Goal: Transaction & Acquisition: Purchase product/service

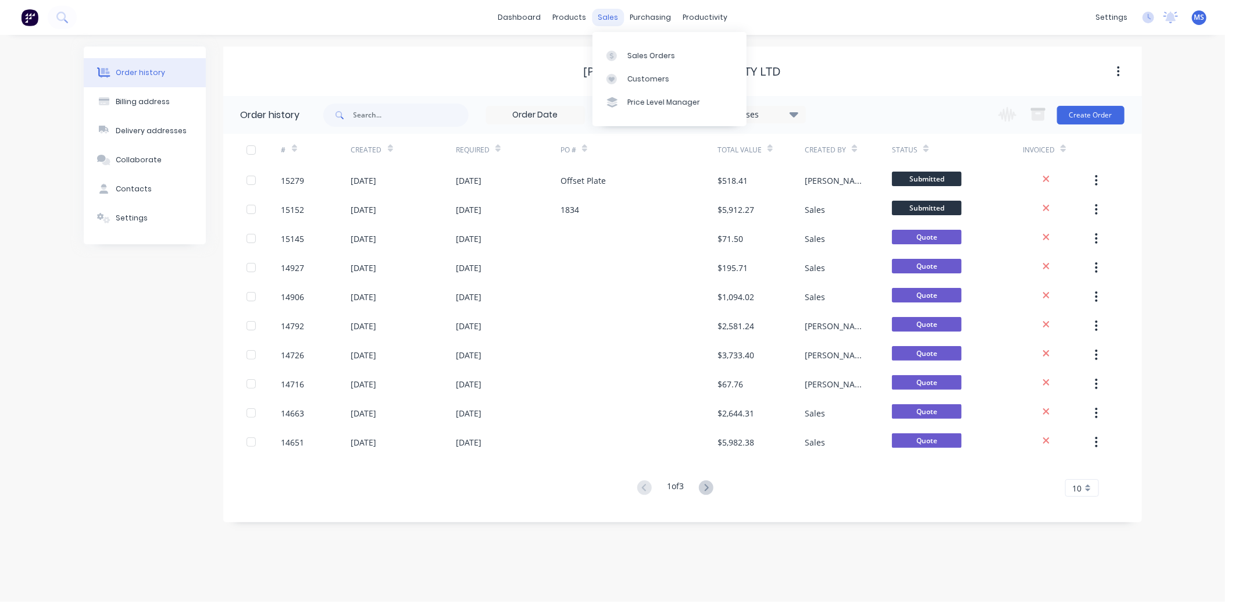
click at [607, 18] on div "sales" at bounding box center [608, 17] width 32 height 17
click at [651, 52] on div "Sales Orders" at bounding box center [652, 56] width 48 height 10
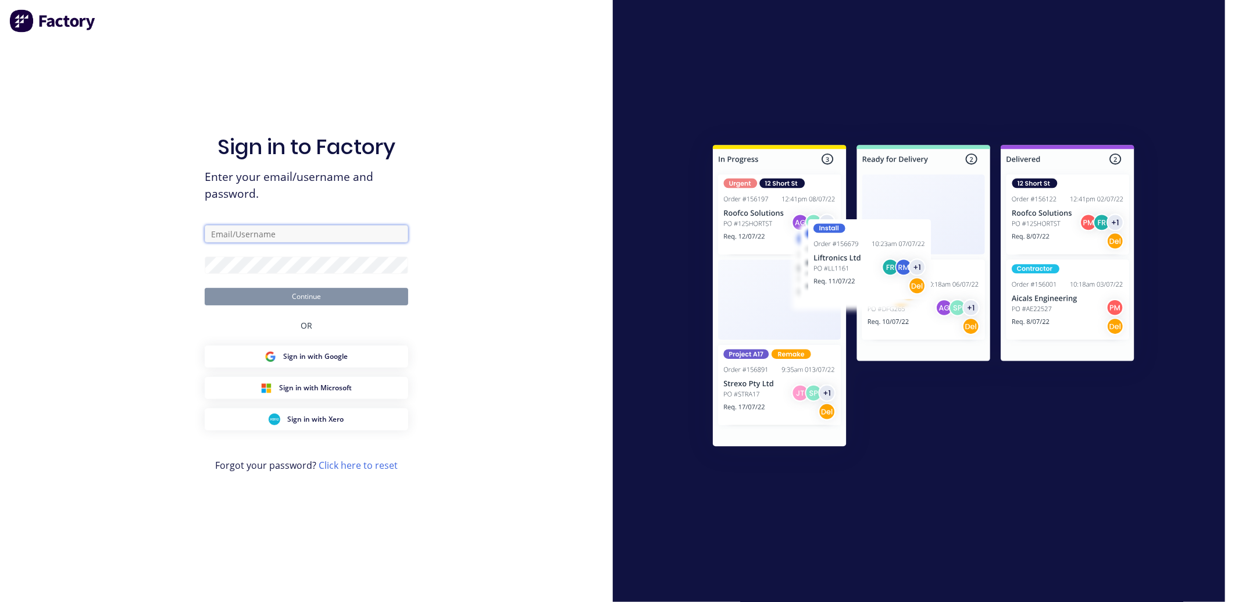
type input "[PERSON_NAME][EMAIL_ADDRESS][DOMAIN_NAME]"
click at [502, 307] on div "Sign in to Factory Enter your email/username and password. [PERSON_NAME][EMAIL_…" at bounding box center [306, 301] width 613 height 602
click at [388, 300] on button "Continue" at bounding box center [307, 296] width 204 height 17
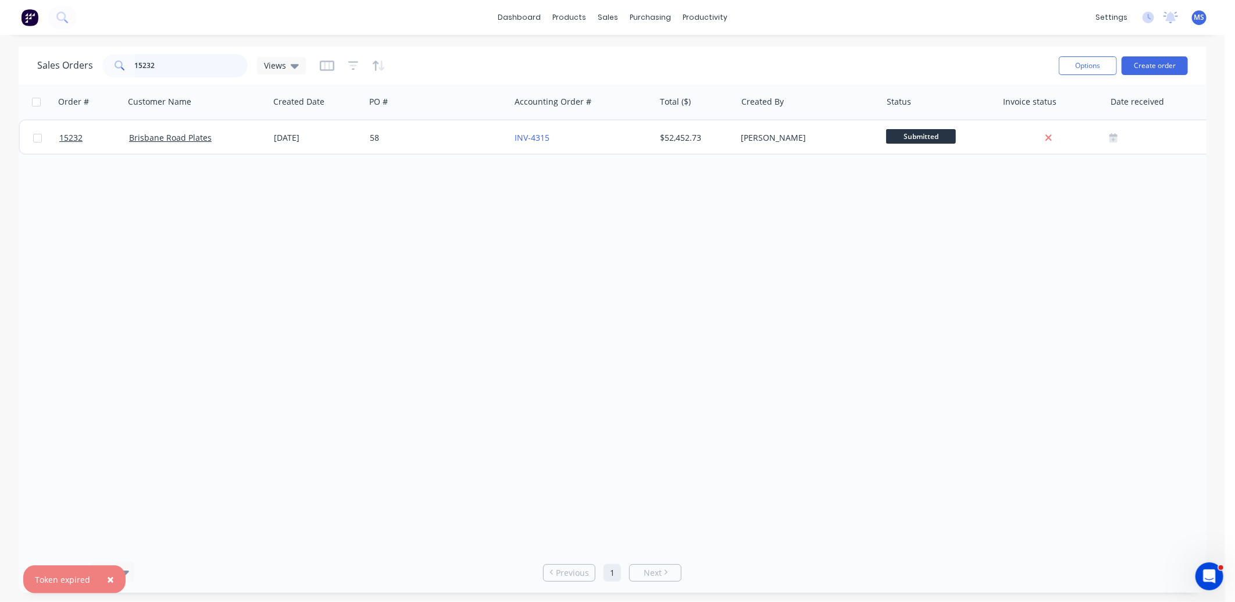
click at [178, 64] on input "15232" at bounding box center [191, 65] width 113 height 23
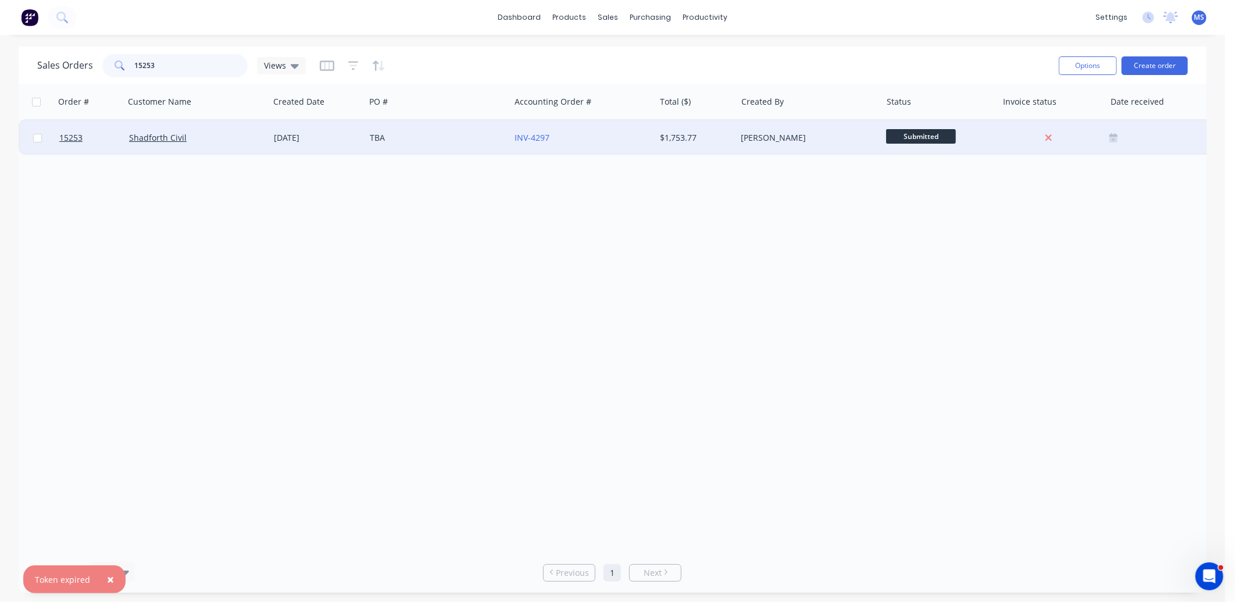
type input "15253"
click at [174, 146] on div "Shadforth Civil" at bounding box center [196, 137] width 145 height 35
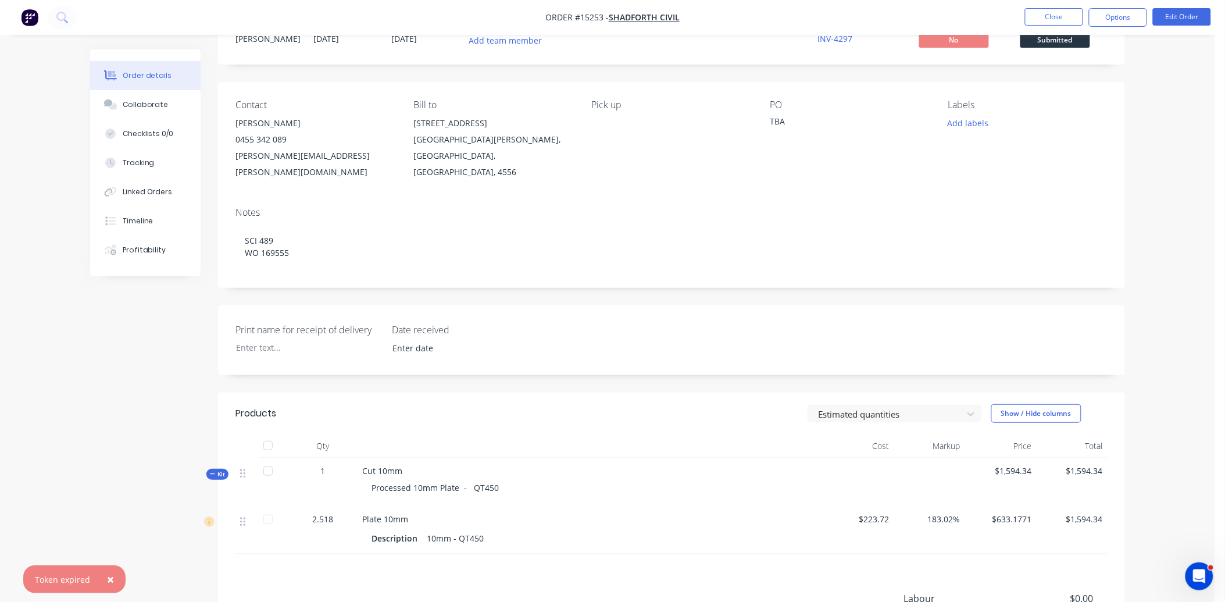
scroll to position [85, 0]
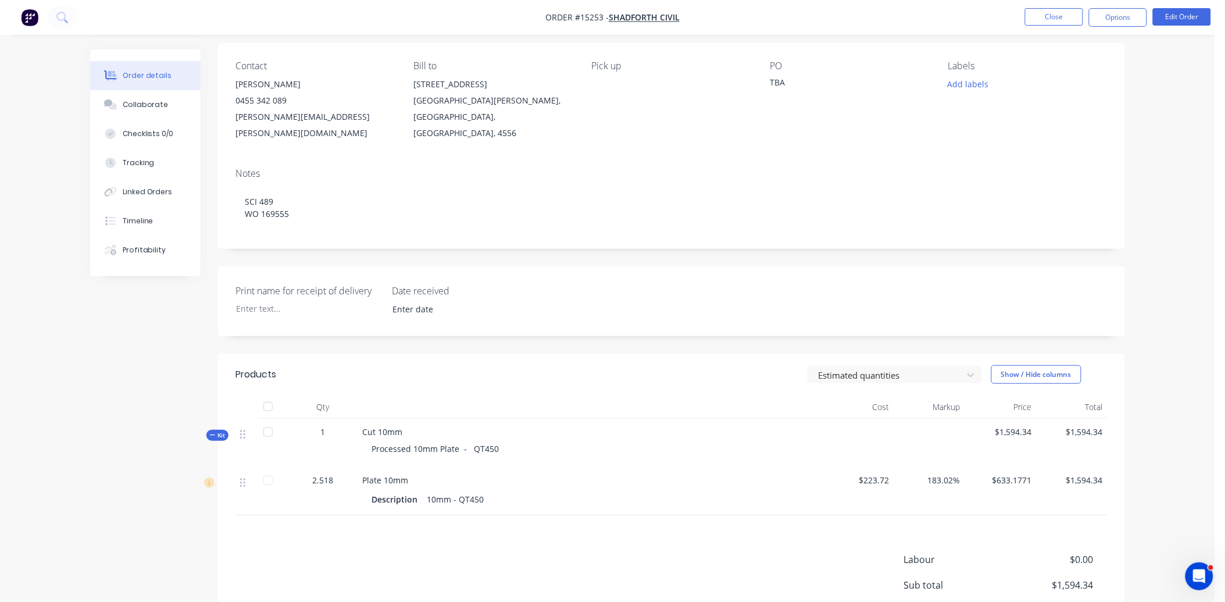
click at [1179, 7] on nav "Order #15253 - Shadforth Civil Close Options Edit Order" at bounding box center [612, 17] width 1225 height 35
click at [1187, 15] on button "Edit Order" at bounding box center [1182, 16] width 58 height 17
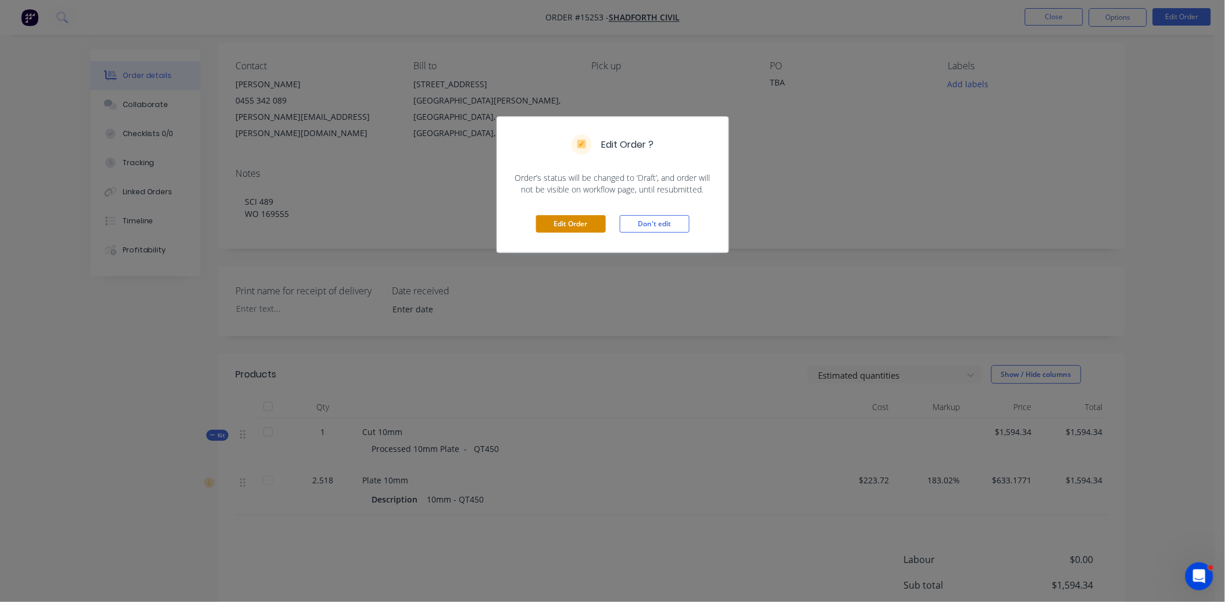
click at [583, 224] on button "Edit Order" at bounding box center [571, 223] width 70 height 17
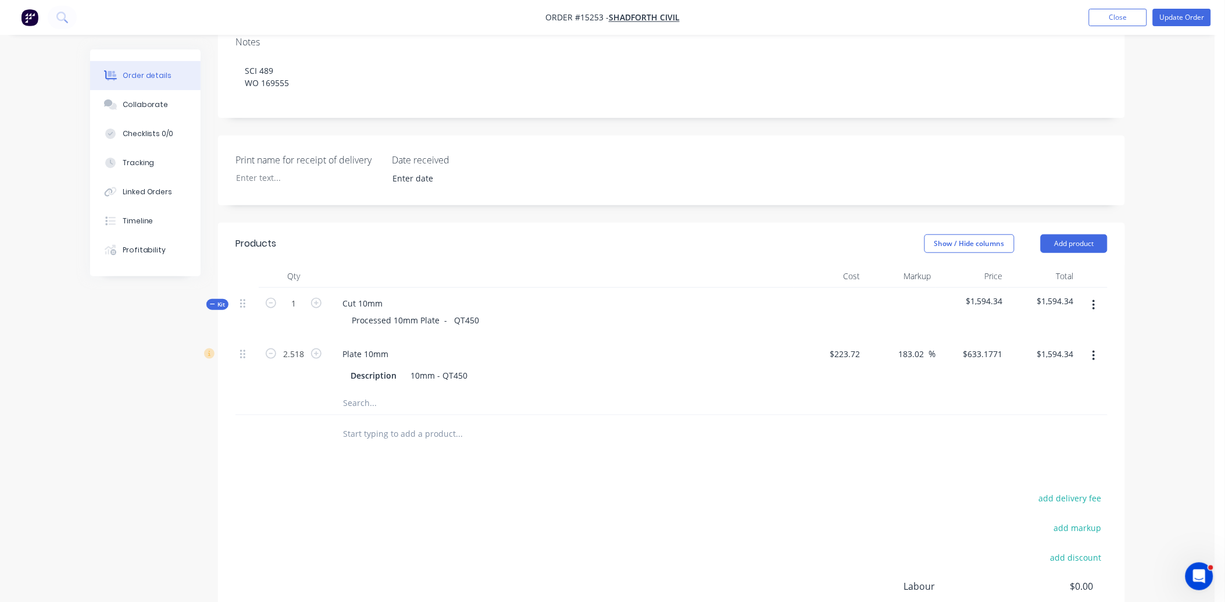
scroll to position [258, 0]
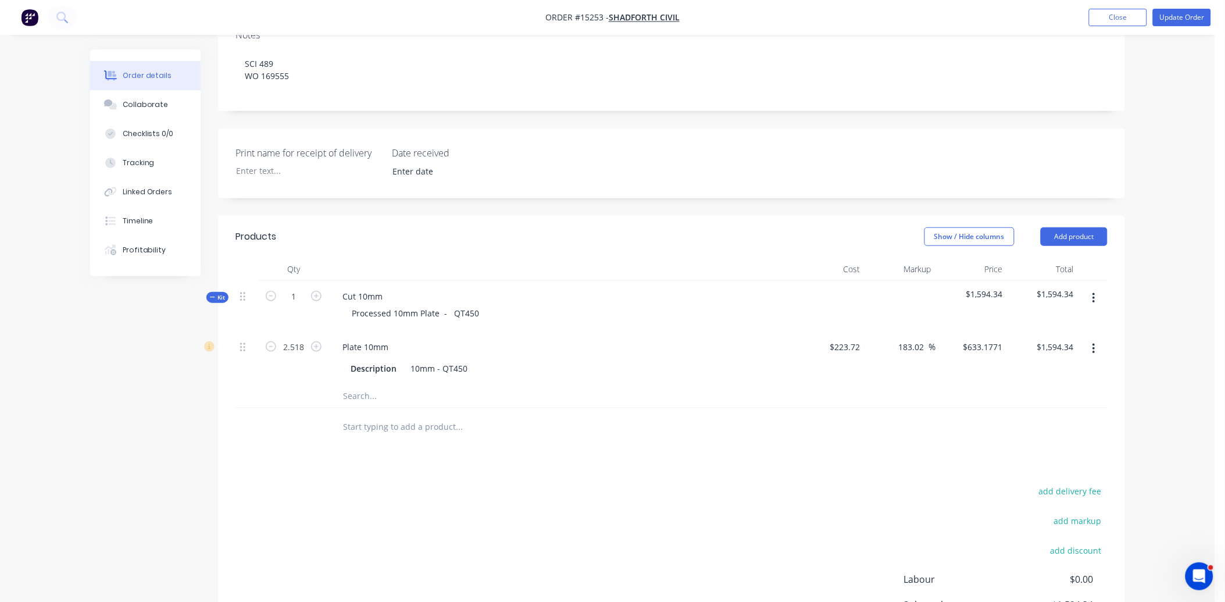
click at [370, 384] on input "text" at bounding box center [459, 395] width 233 height 23
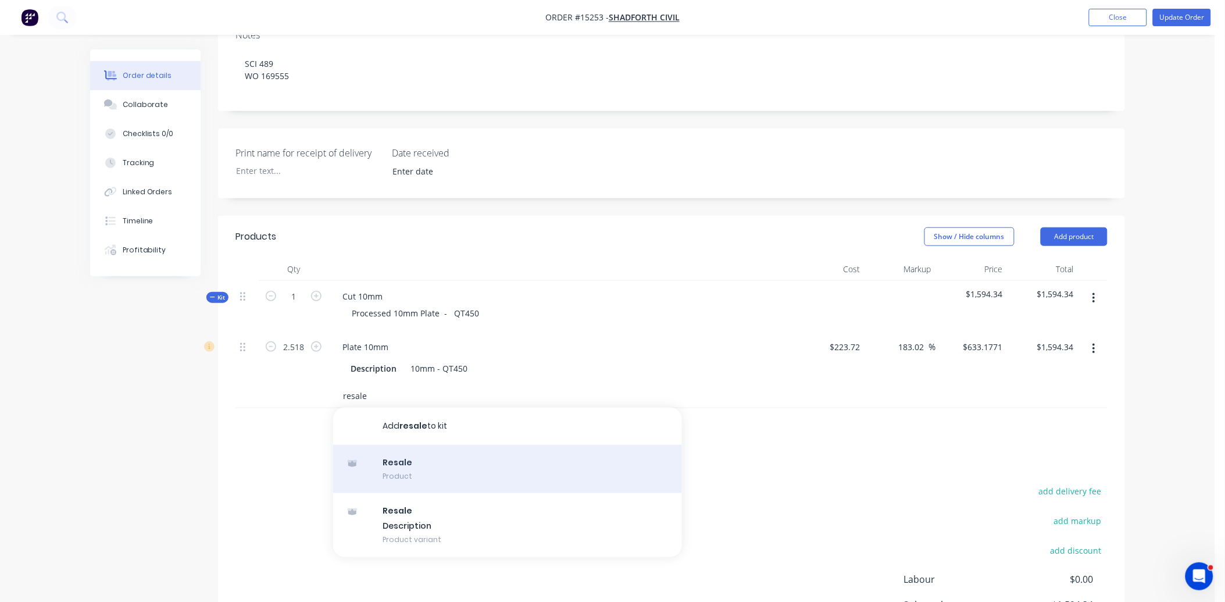
type input "resale"
click at [415, 445] on div "Resale Product" at bounding box center [507, 469] width 349 height 49
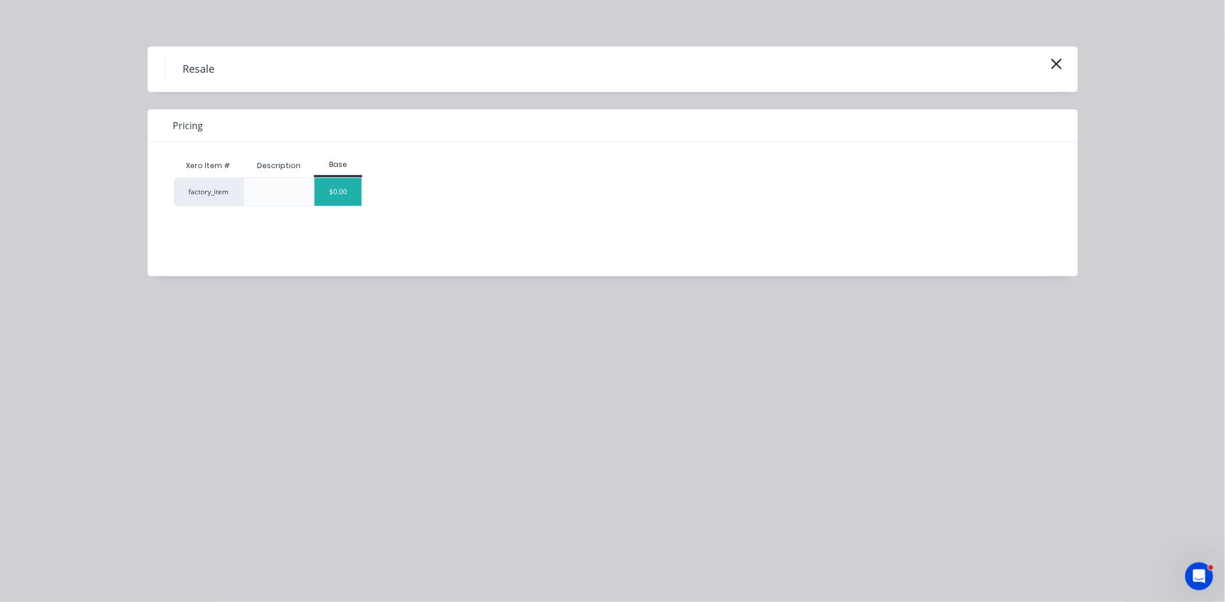
click at [340, 198] on div "$0.00" at bounding box center [338, 192] width 47 height 28
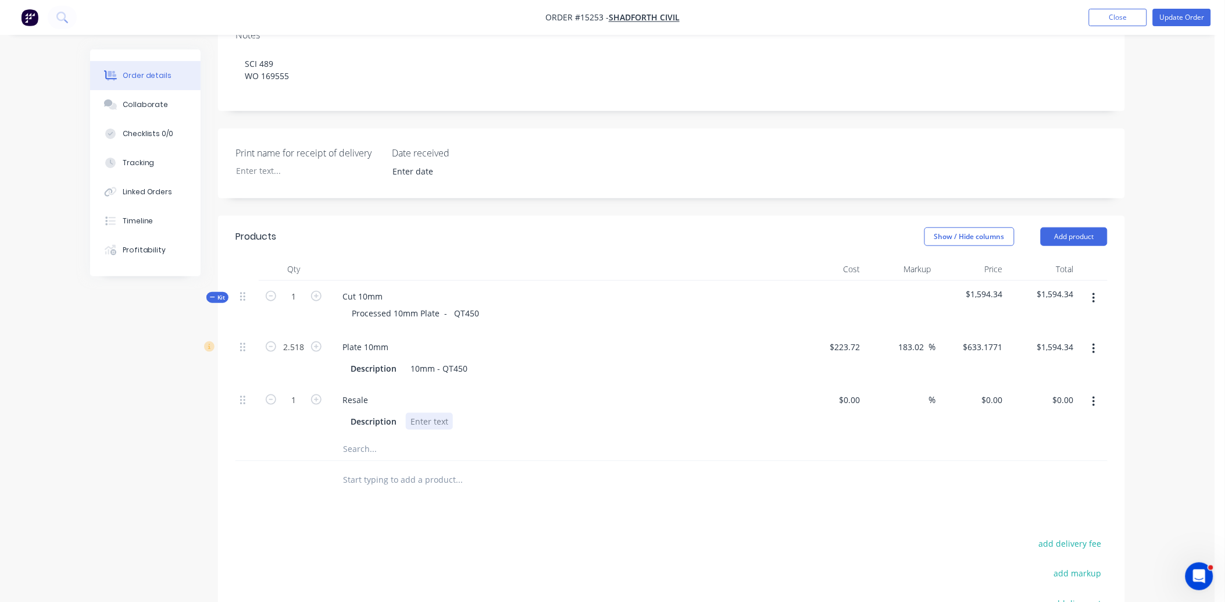
drag, startPoint x: 708, startPoint y: 375, endPoint x: 717, endPoint y: 366, distance: 11.9
click at [708, 413] on div "Description" at bounding box center [559, 421] width 426 height 17
click at [432, 413] on div "rolling" at bounding box center [423, 421] width 34 height 17
click at [847, 384] on div "$0.00 $0.00" at bounding box center [830, 410] width 72 height 53
click at [847, 391] on div "0 $0.00" at bounding box center [849, 399] width 31 height 17
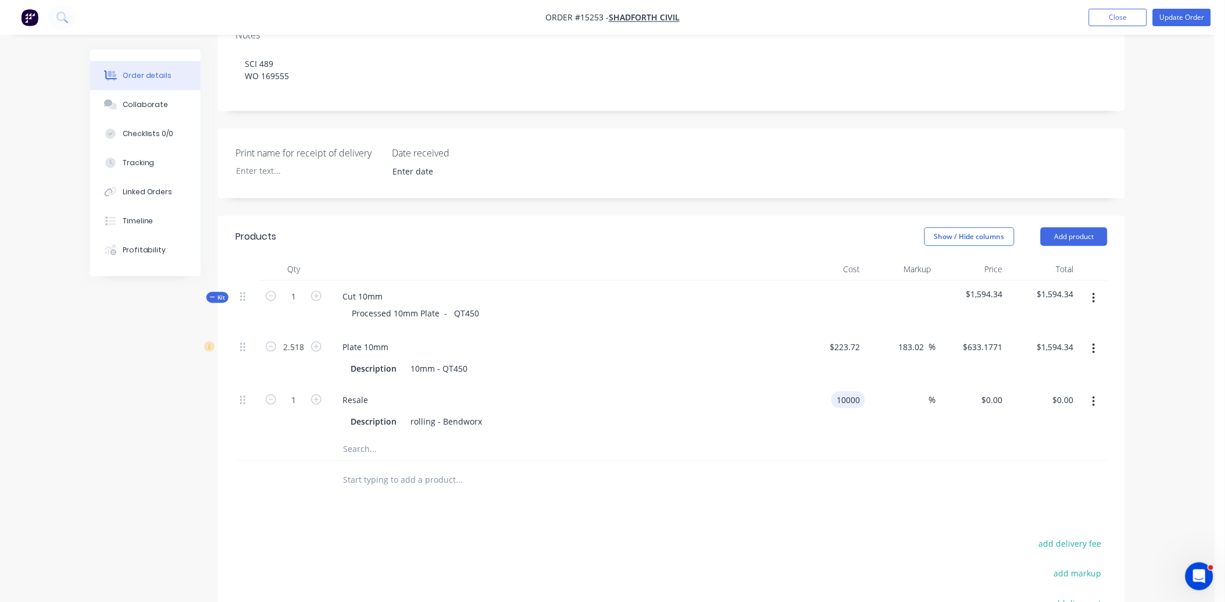
type input "$10,000.00"
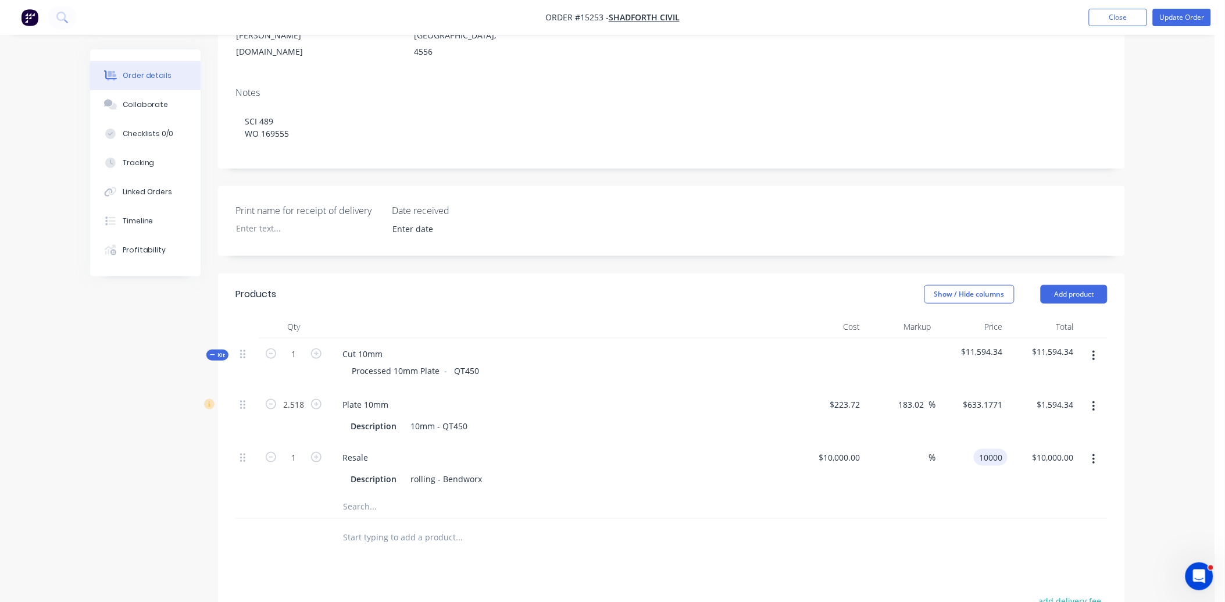
scroll to position [172, 0]
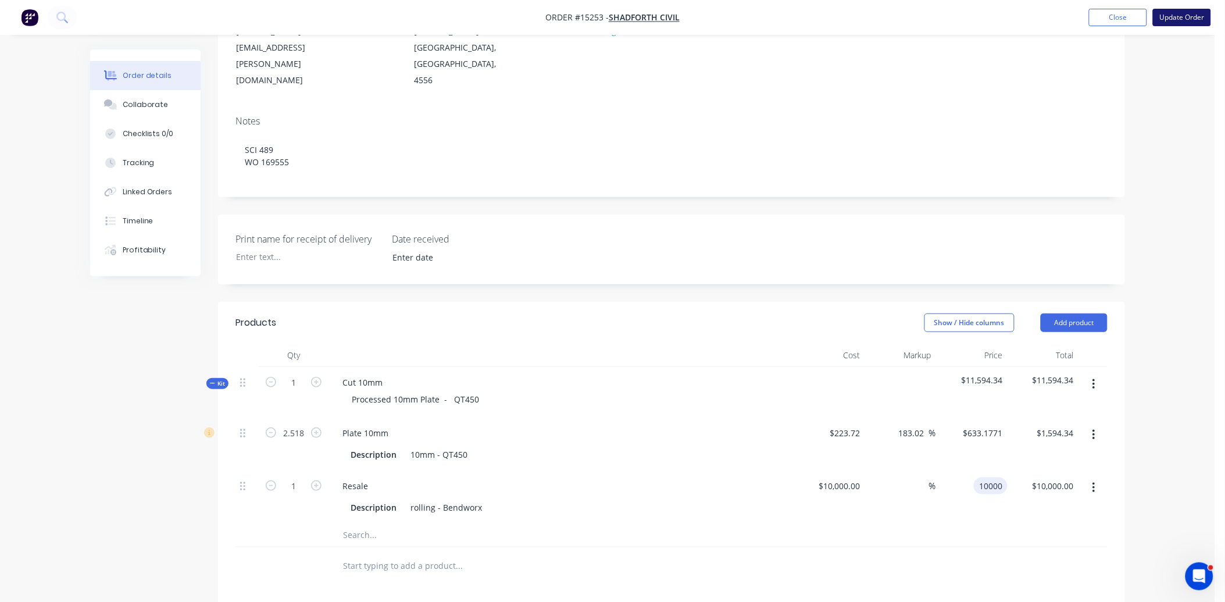
type input "$10,000.00"
click at [1187, 9] on button "Update Order" at bounding box center [1182, 17] width 58 height 17
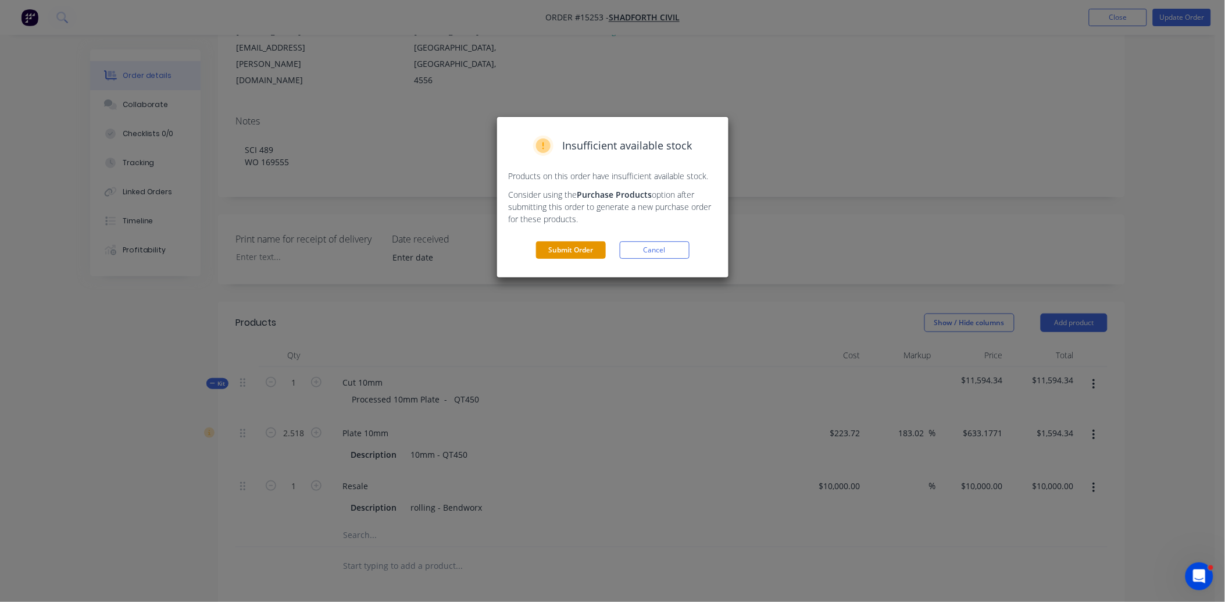
click at [564, 251] on button "Submit Order" at bounding box center [571, 249] width 70 height 17
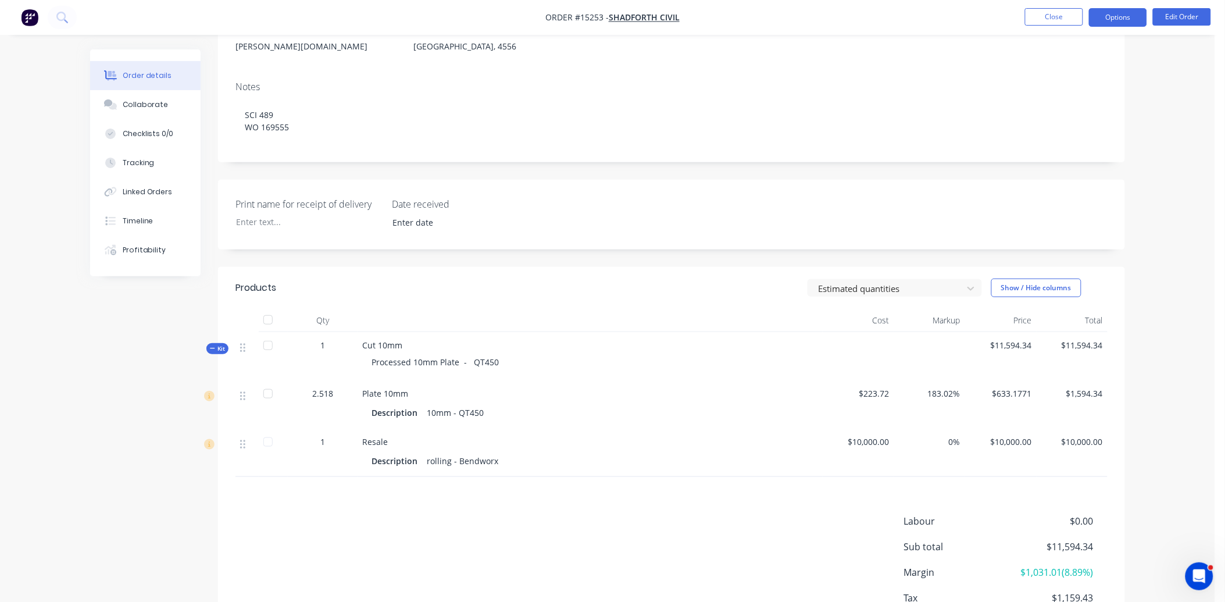
click at [1119, 22] on button "Options" at bounding box center [1118, 17] width 58 height 19
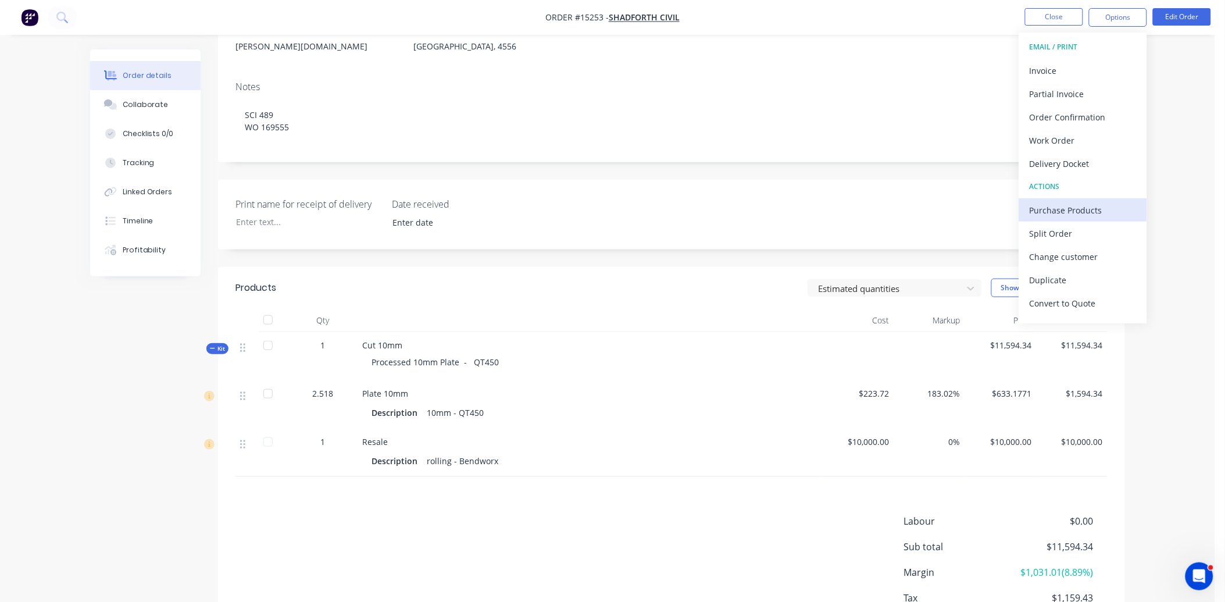
click at [1063, 211] on div "Purchase Products" at bounding box center [1083, 210] width 107 height 17
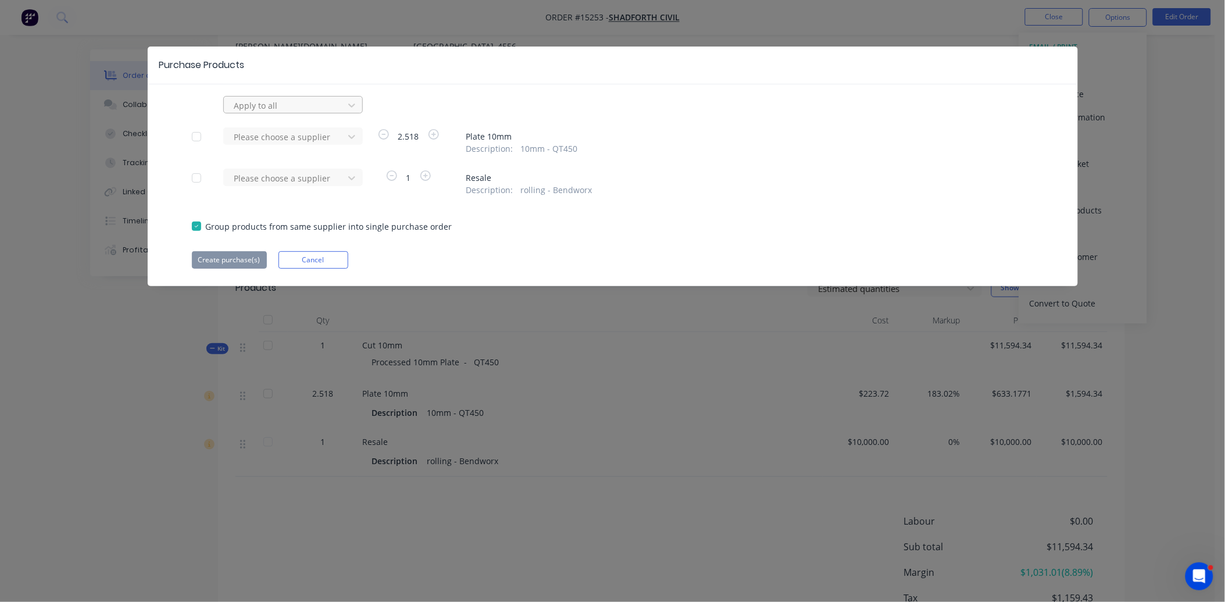
click at [273, 98] on div at bounding box center [285, 105] width 105 height 15
type input "bend"
click at [281, 130] on div "Bendworx-Steelpro PL" at bounding box center [293, 131] width 140 height 22
click at [199, 229] on div at bounding box center [196, 226] width 23 height 23
click at [201, 181] on div at bounding box center [196, 177] width 23 height 23
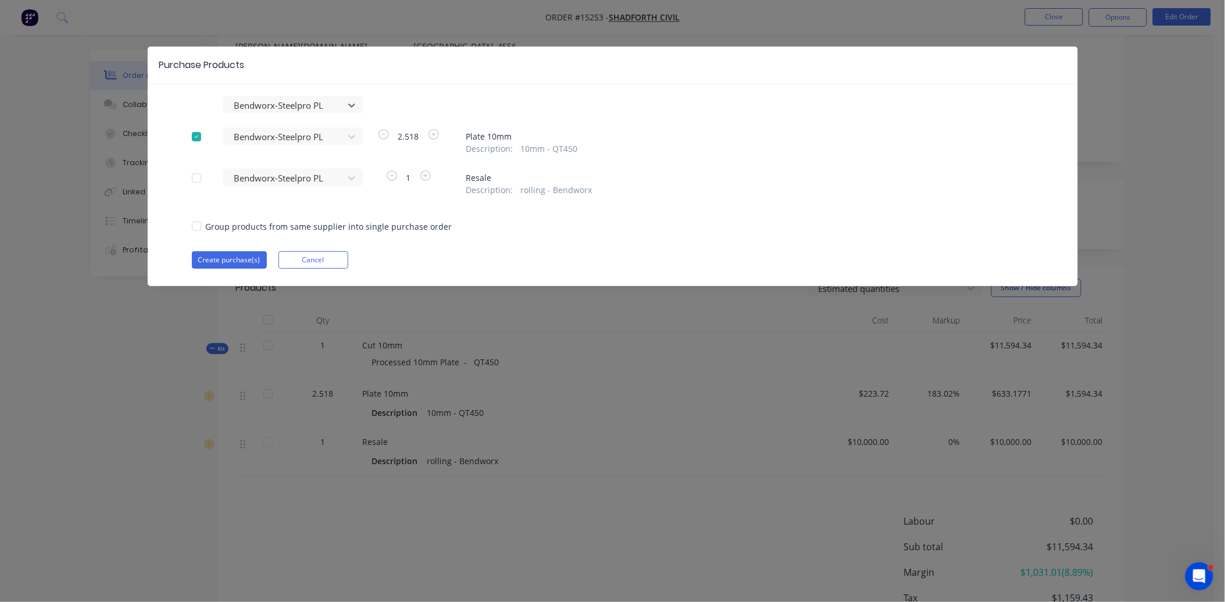
click at [198, 136] on div at bounding box center [196, 136] width 23 height 23
click at [198, 176] on div at bounding box center [196, 177] width 23 height 23
click at [241, 263] on button "Create purchase(s)" at bounding box center [229, 259] width 75 height 17
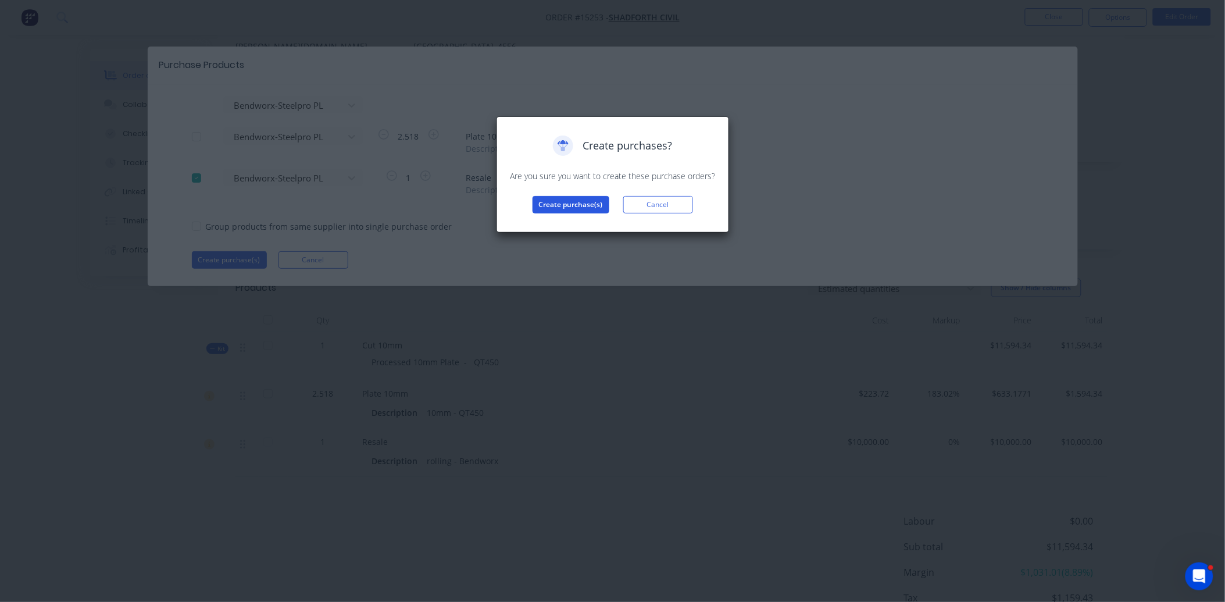
click at [580, 205] on button "Create purchase(s)" at bounding box center [571, 204] width 77 height 17
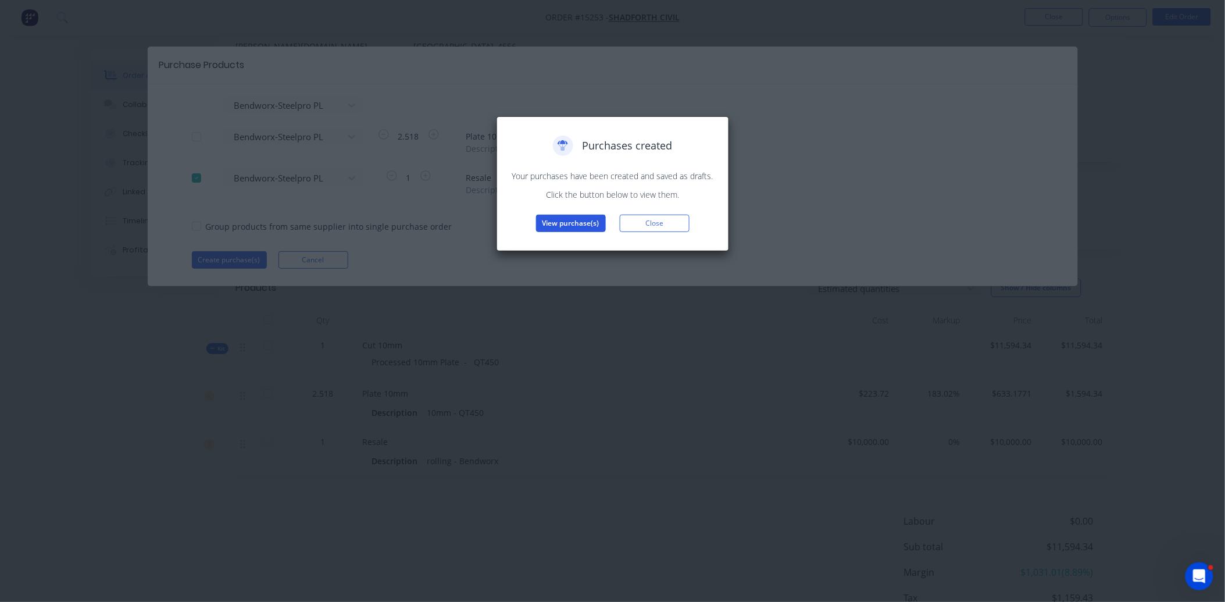
click at [586, 231] on button "View purchase(s)" at bounding box center [571, 223] width 70 height 17
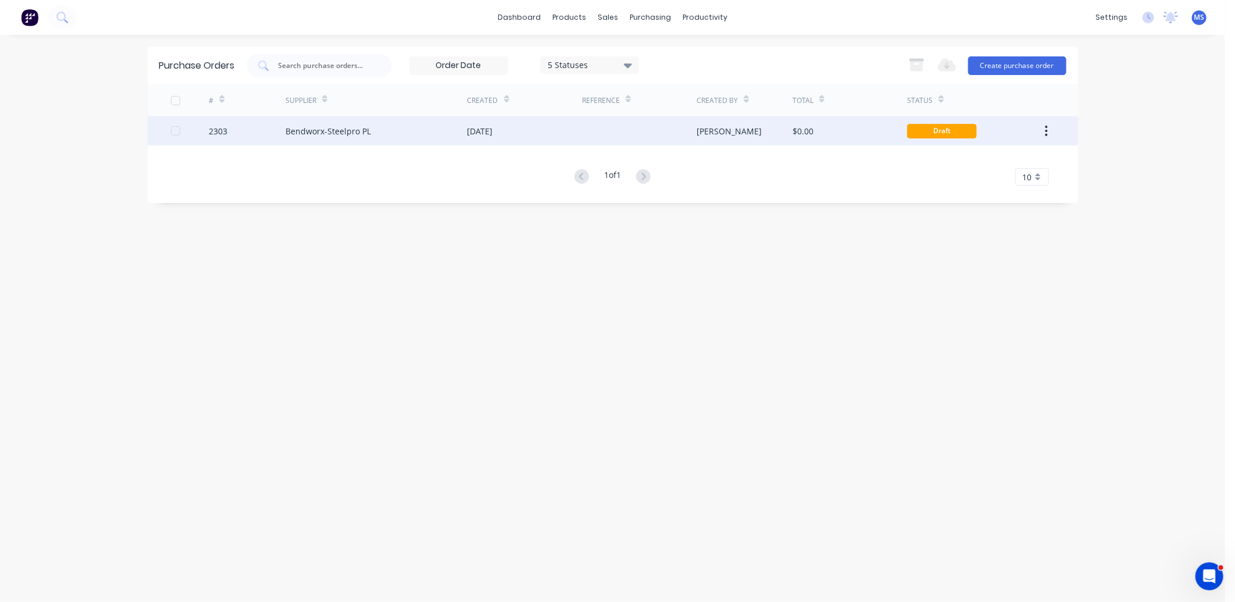
click at [370, 131] on div "Bendworx-Steelpro PL" at bounding box center [377, 130] width 182 height 29
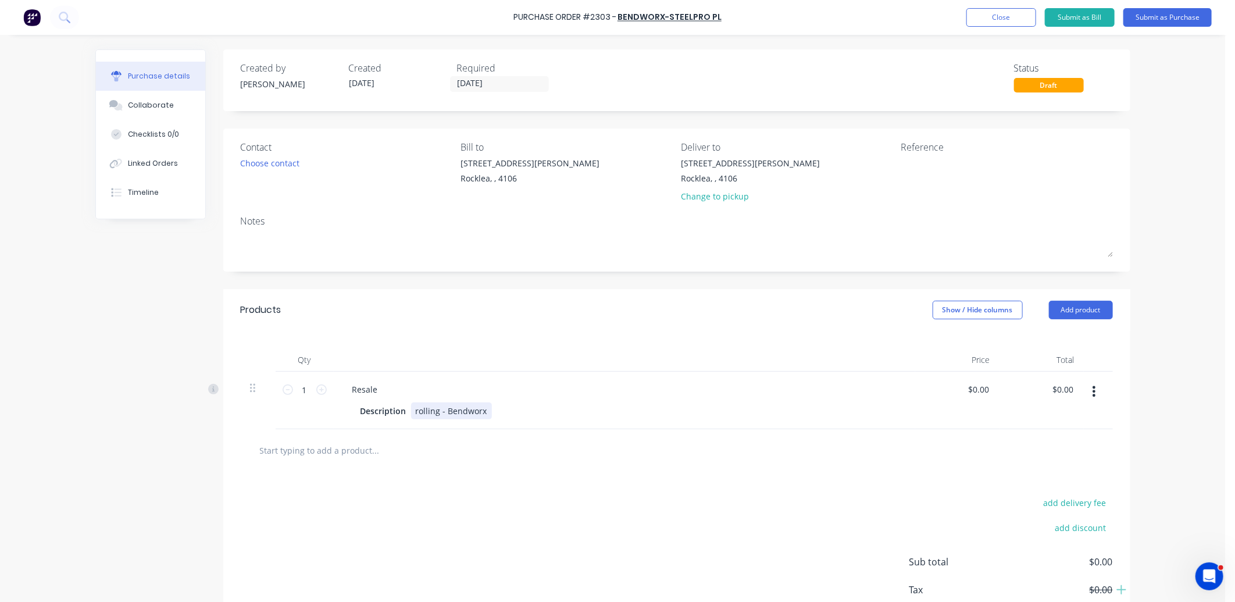
click at [434, 412] on div "rolling - Bendworx" at bounding box center [451, 410] width 81 height 17
click at [274, 168] on div "Choose contact" at bounding box center [270, 163] width 59 height 12
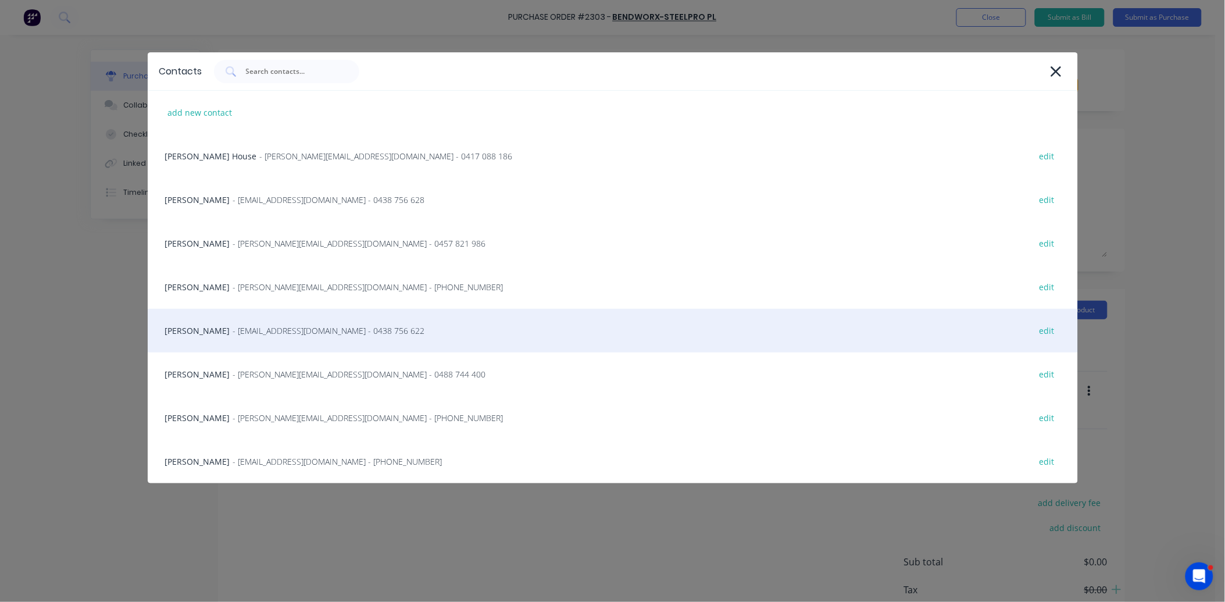
click at [268, 329] on span "- [EMAIL_ADDRESS][DOMAIN_NAME] - 0438 756 622" at bounding box center [329, 331] width 192 height 12
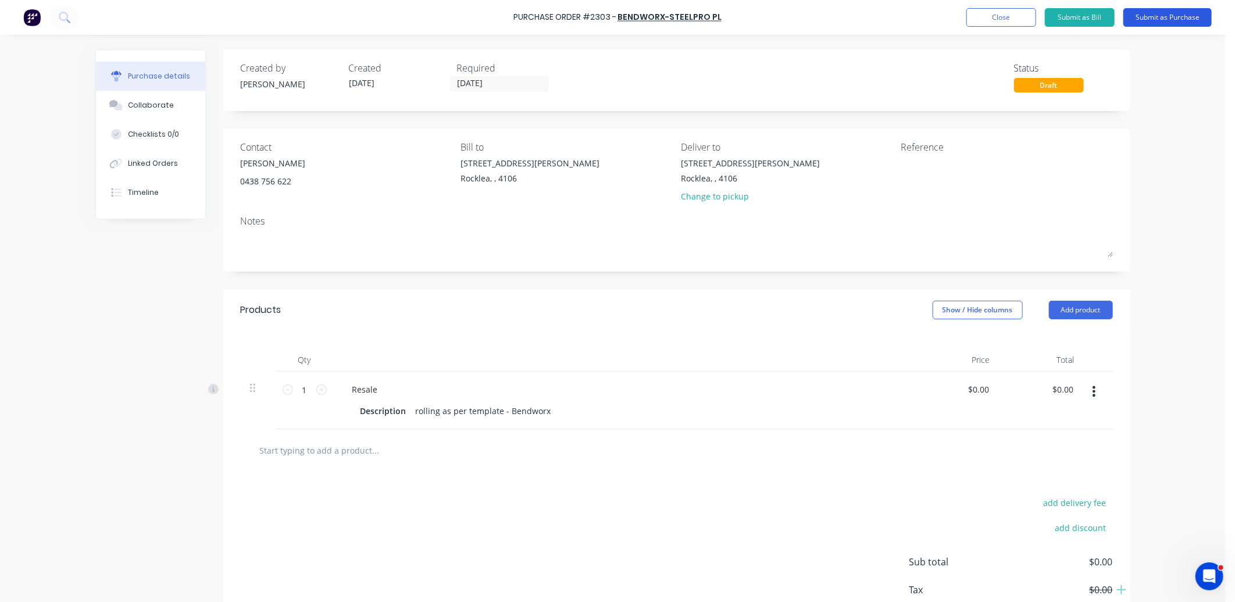
click at [1173, 18] on button "Submit as Purchase" at bounding box center [1168, 17] width 88 height 19
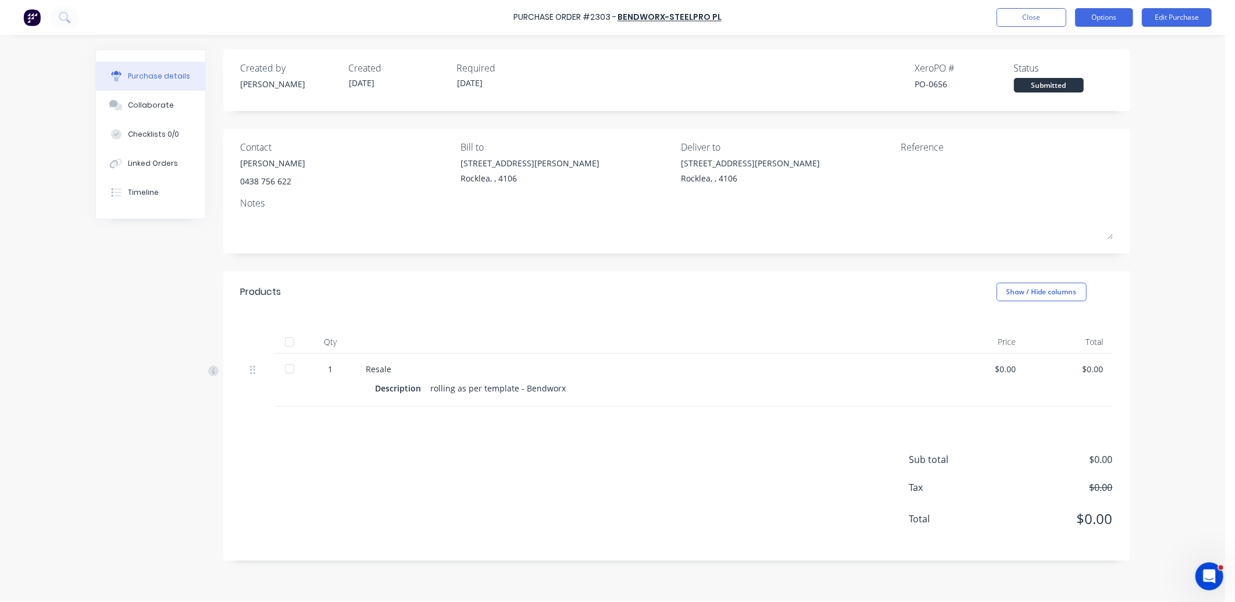
click at [1105, 23] on button "Options" at bounding box center [1104, 17] width 58 height 19
click at [1075, 48] on div "Print / Email" at bounding box center [1079, 47] width 90 height 17
click at [1085, 96] on div "Without pricing" at bounding box center [1079, 93] width 90 height 17
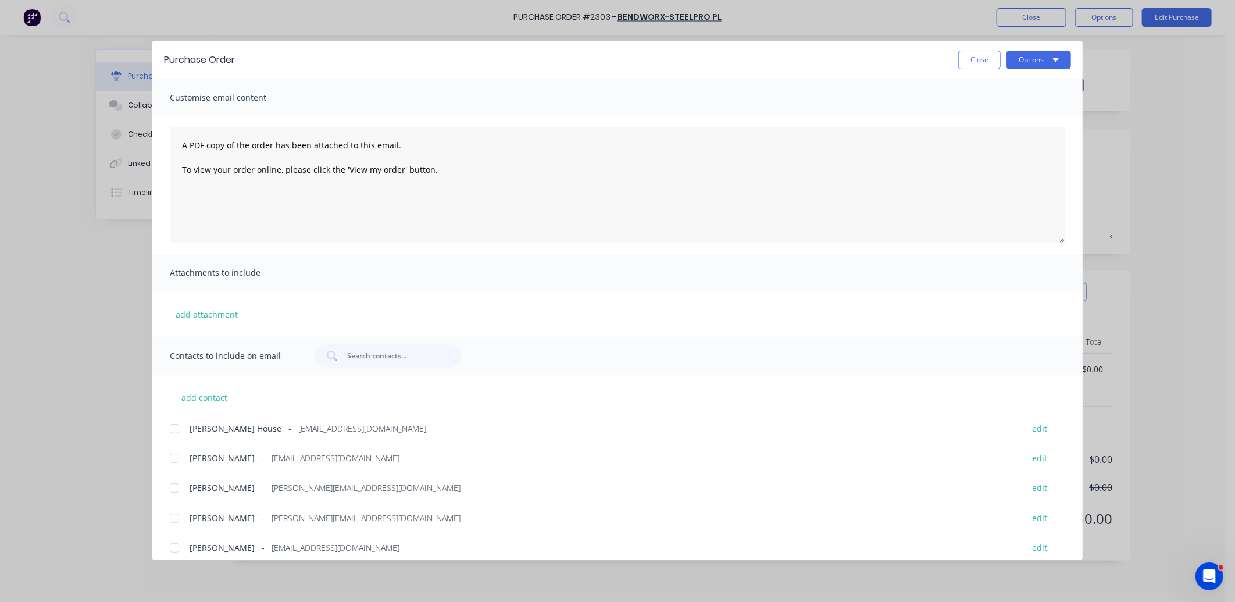
click at [172, 547] on div at bounding box center [174, 547] width 23 height 23
click at [1023, 64] on button "Options" at bounding box center [1039, 60] width 65 height 19
click at [981, 65] on button "Close" at bounding box center [980, 60] width 42 height 19
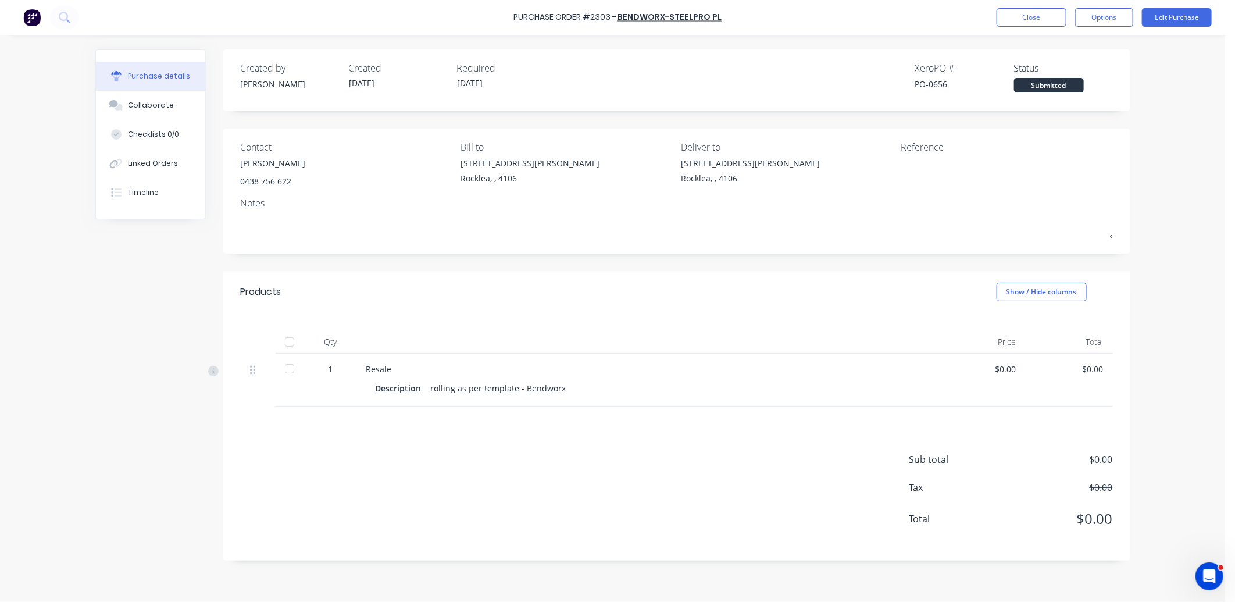
click at [451, 390] on div "rolling as per template - Bendworx" at bounding box center [499, 388] width 136 height 17
click at [1164, 16] on button "Edit Purchase" at bounding box center [1177, 17] width 70 height 19
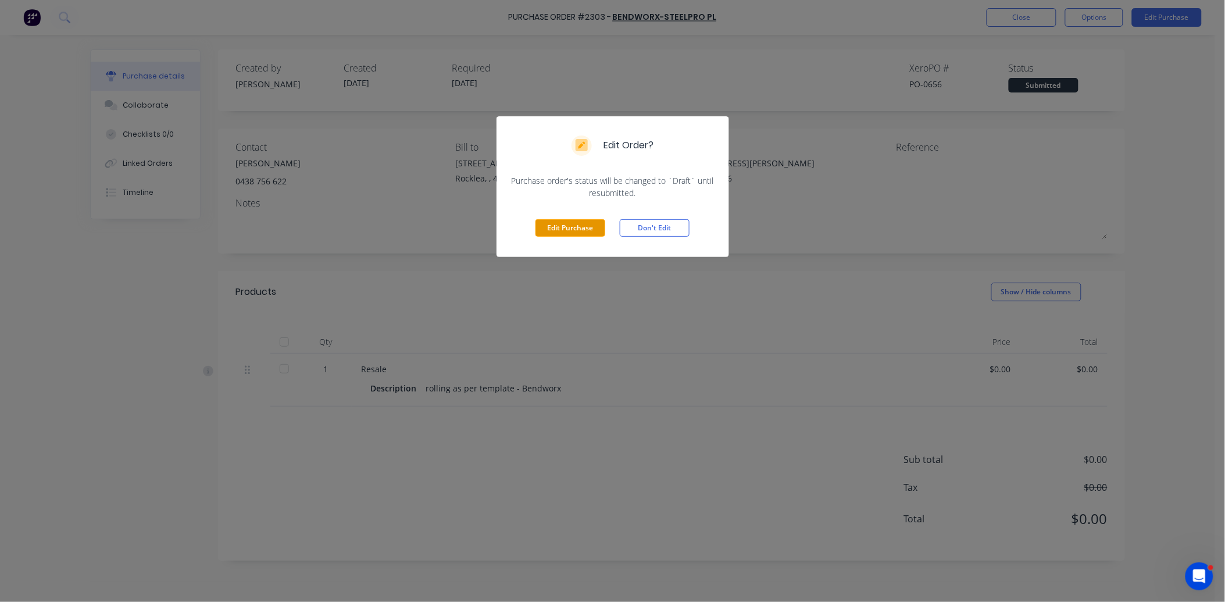
click at [591, 223] on button "Edit Purchase" at bounding box center [571, 227] width 70 height 17
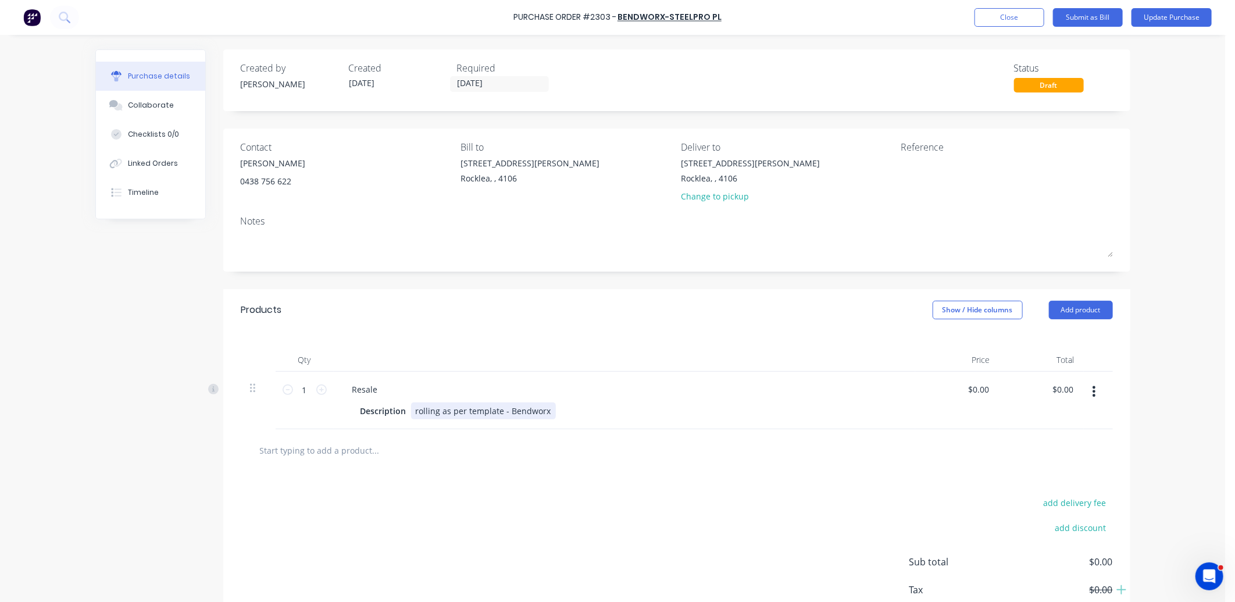
click at [429, 414] on div "rolling as per template - Bendworx" at bounding box center [483, 410] width 145 height 17
click at [414, 415] on div "roll 10mm G450 Skin as per template - Bendworx" at bounding box center [511, 410] width 200 height 17
drag, startPoint x: 491, startPoint y: 414, endPoint x: 510, endPoint y: 440, distance: 32.1
click at [495, 419] on div "Roll 10mm G450 Skin as per template - Bendworx" at bounding box center [512, 410] width 202 height 17
drag, startPoint x: 491, startPoint y: 408, endPoint x: 520, endPoint y: 434, distance: 39.1
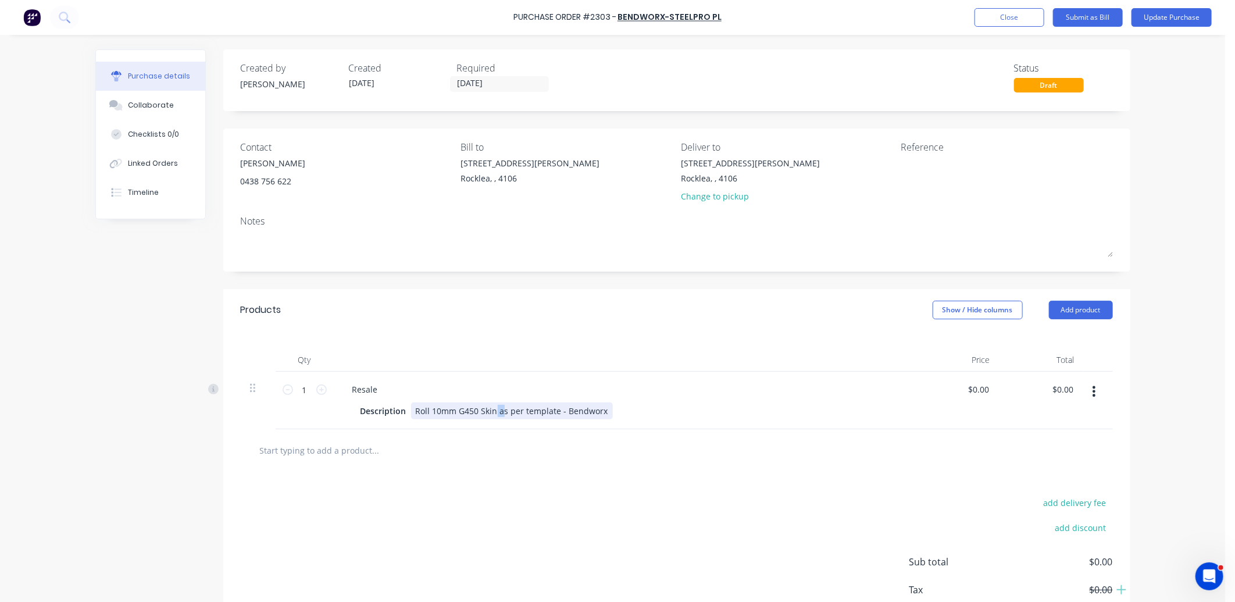
click at [491, 410] on div "Roll 10mm G450 Skin as per template - Bendworx" at bounding box center [512, 410] width 202 height 17
click at [1170, 20] on button "Update Purchase" at bounding box center [1172, 17] width 80 height 19
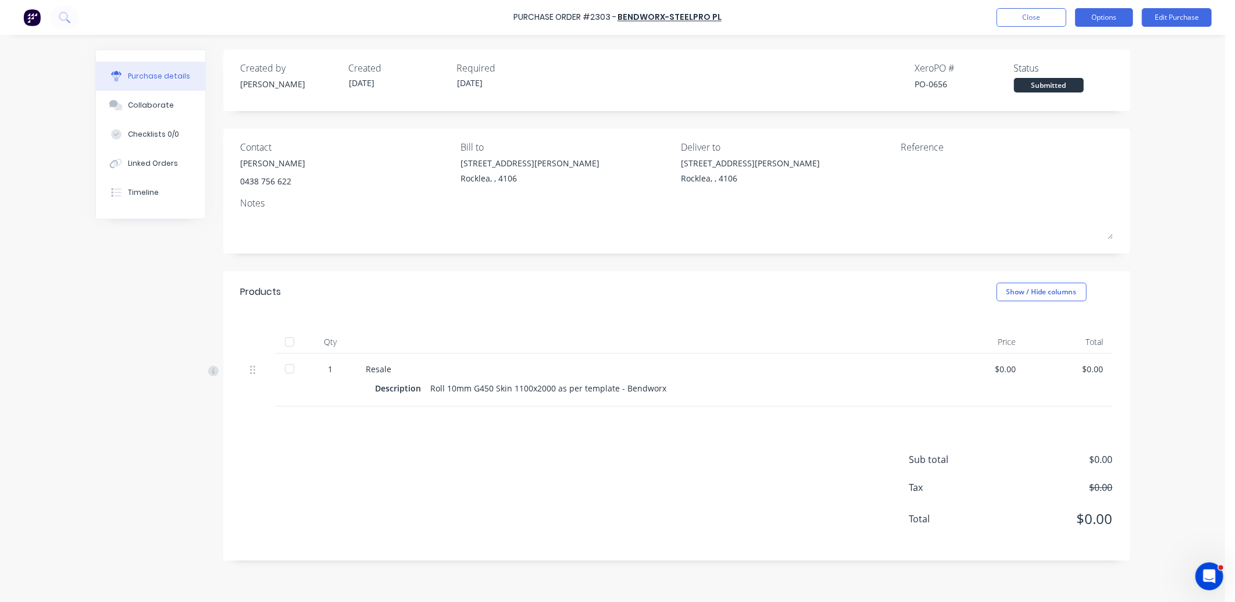
click at [1106, 12] on button "Options" at bounding box center [1104, 17] width 58 height 19
click at [1095, 47] on div "Print / Email" at bounding box center [1079, 47] width 90 height 17
click at [1095, 67] on div "With pricing" at bounding box center [1079, 70] width 90 height 17
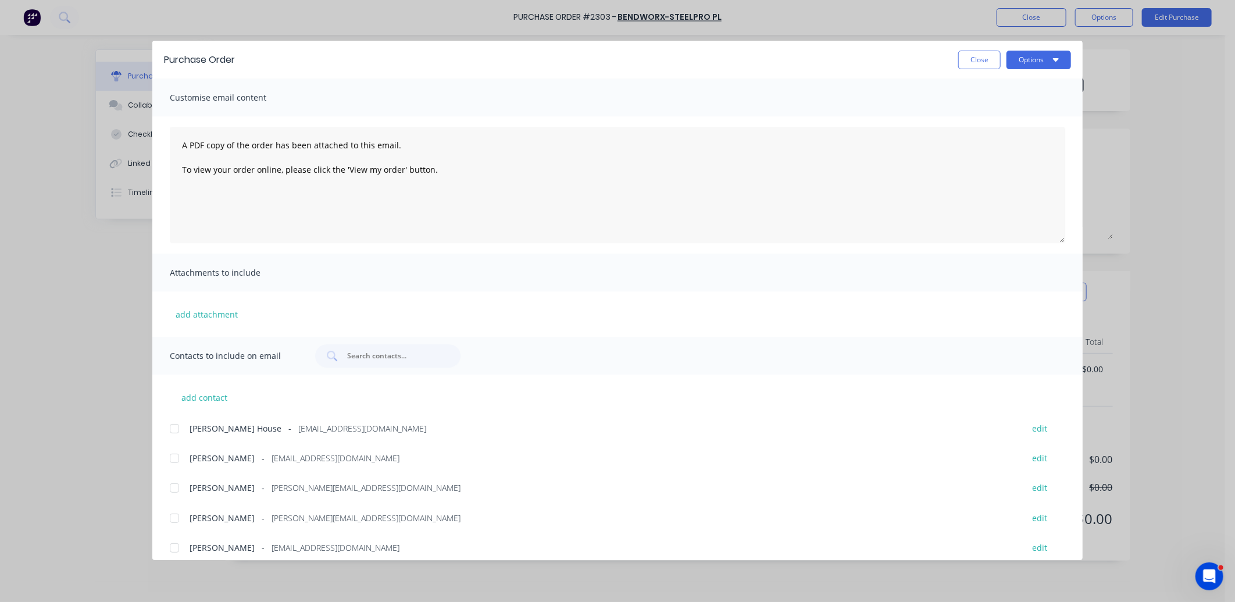
click at [173, 425] on div at bounding box center [174, 428] width 23 height 23
click at [172, 431] on div at bounding box center [174, 428] width 23 height 23
click at [174, 516] on div at bounding box center [174, 518] width 23 height 23
click at [174, 549] on div at bounding box center [174, 547] width 23 height 23
click at [1050, 59] on button "Options" at bounding box center [1039, 60] width 65 height 19
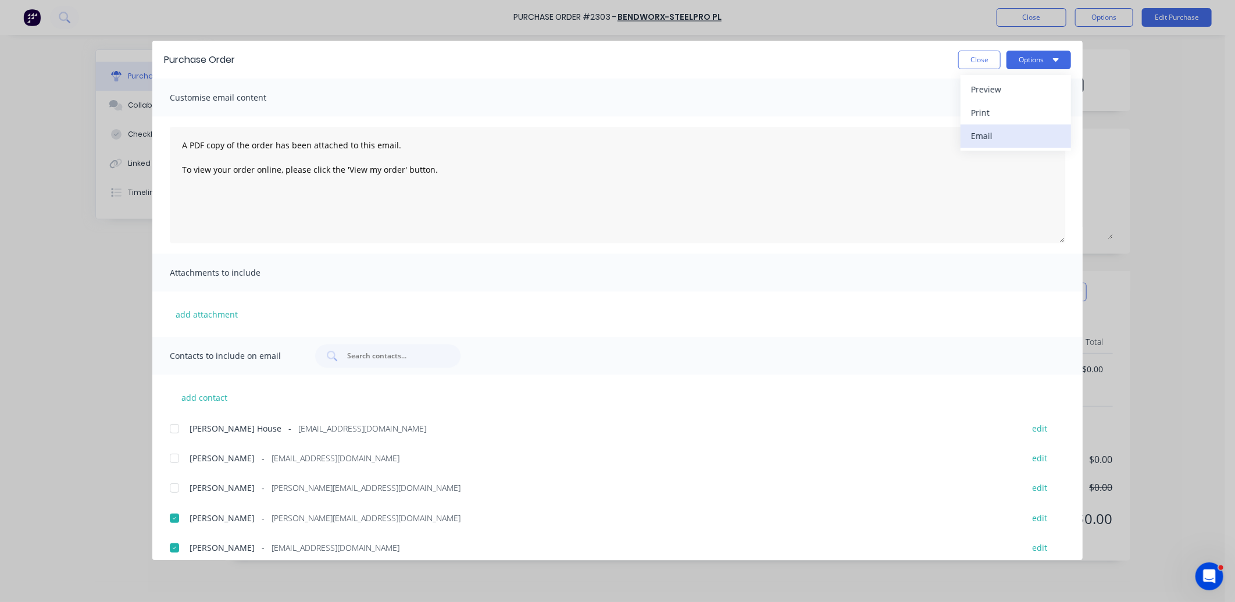
click at [1031, 140] on div "Email" at bounding box center [1016, 135] width 90 height 17
click at [964, 64] on button "Close" at bounding box center [980, 60] width 42 height 19
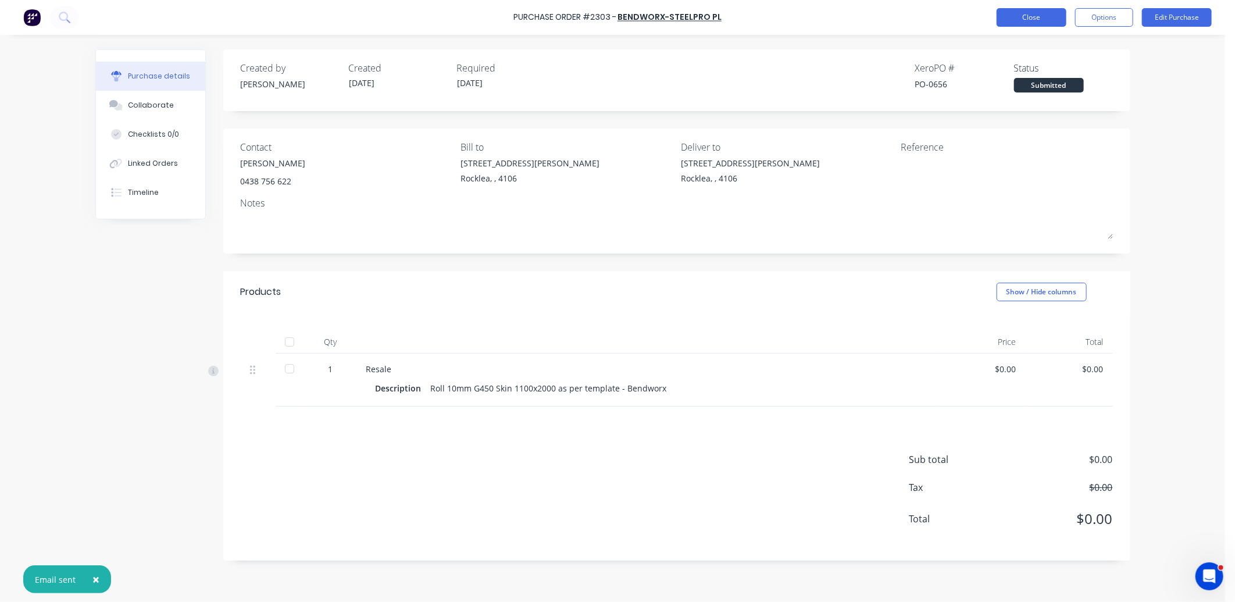
click at [1049, 24] on button "Close" at bounding box center [1032, 17] width 70 height 19
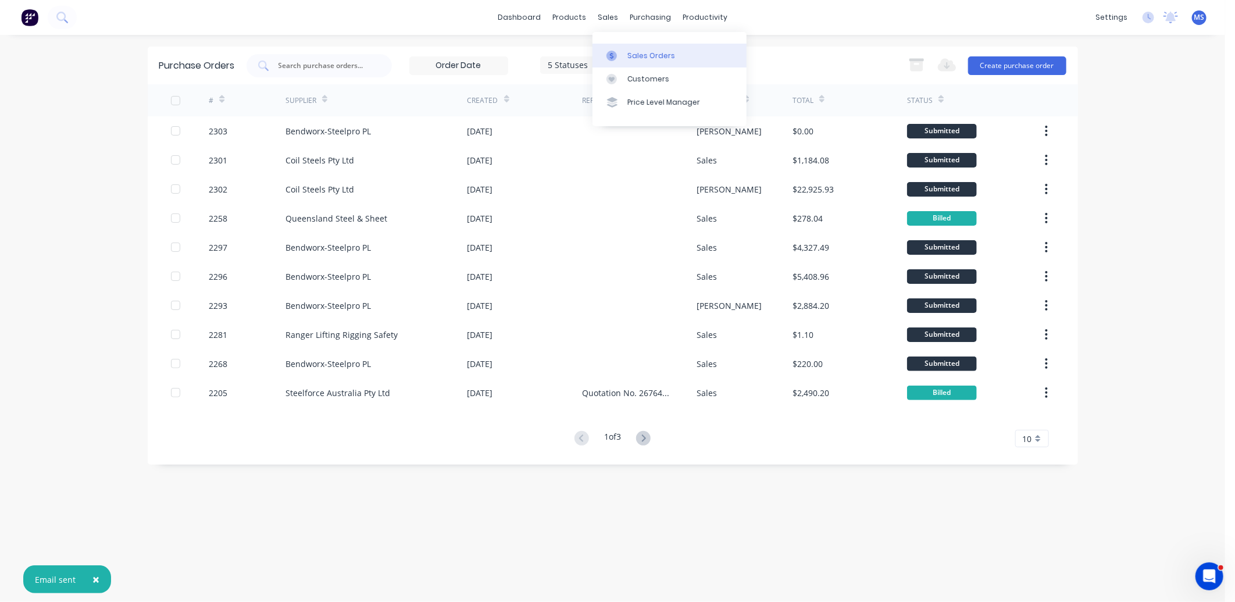
click at [643, 55] on div "Sales Orders" at bounding box center [652, 56] width 48 height 10
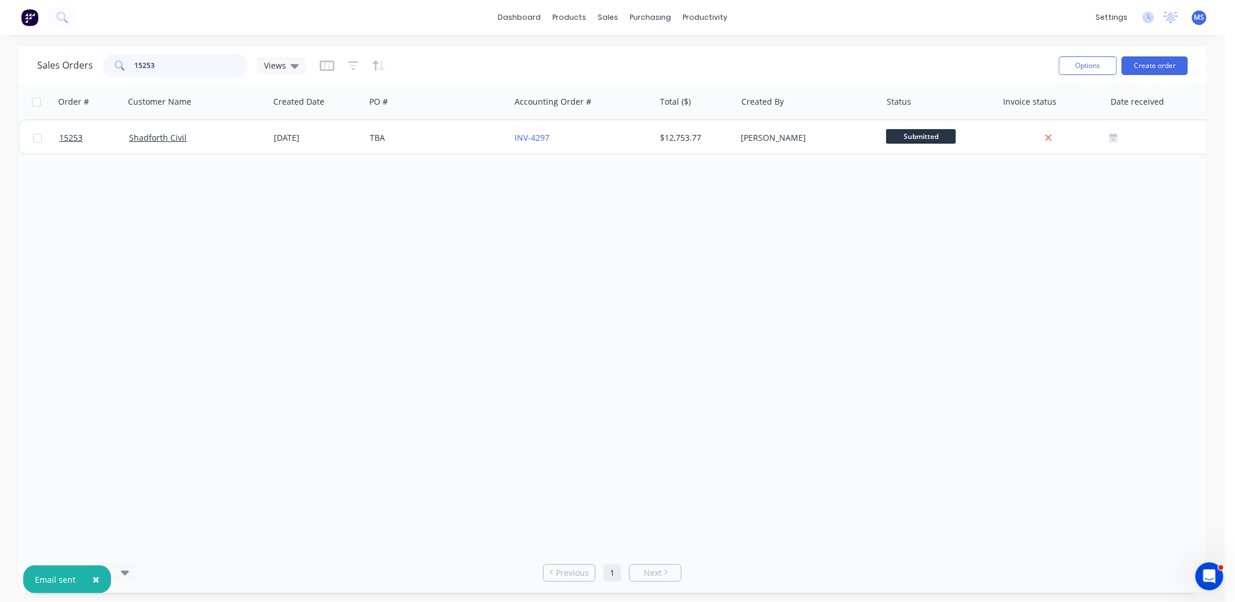
click at [193, 66] on input "15253" at bounding box center [191, 65] width 113 height 23
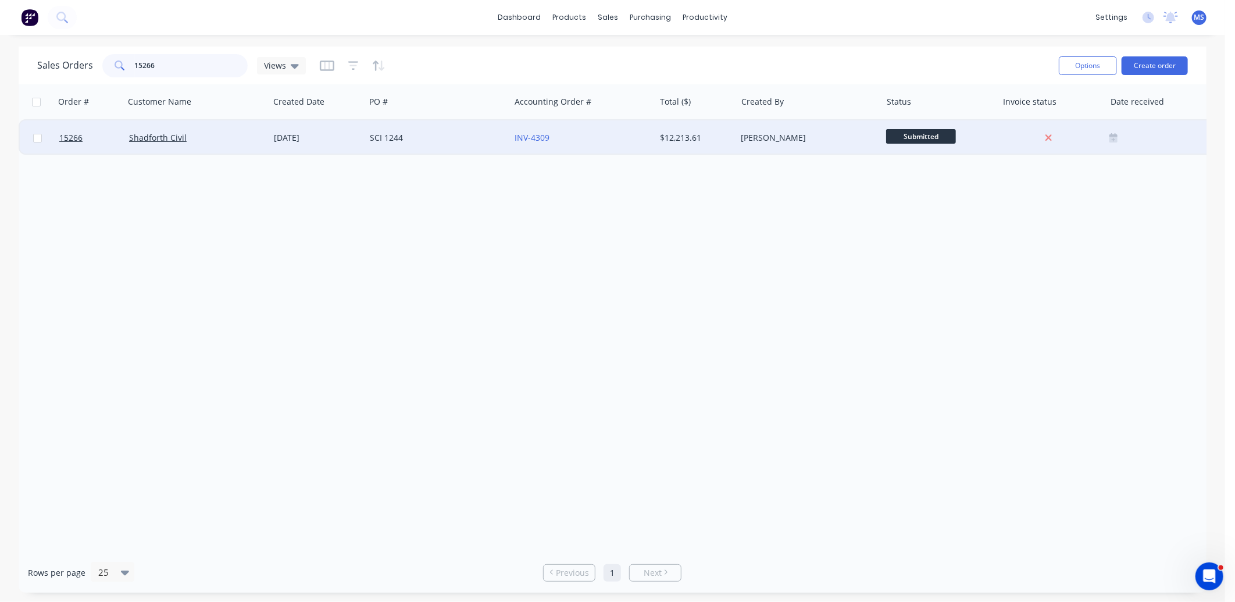
type input "15266"
click at [259, 132] on div "Shadforth Civil" at bounding box center [197, 138] width 136 height 12
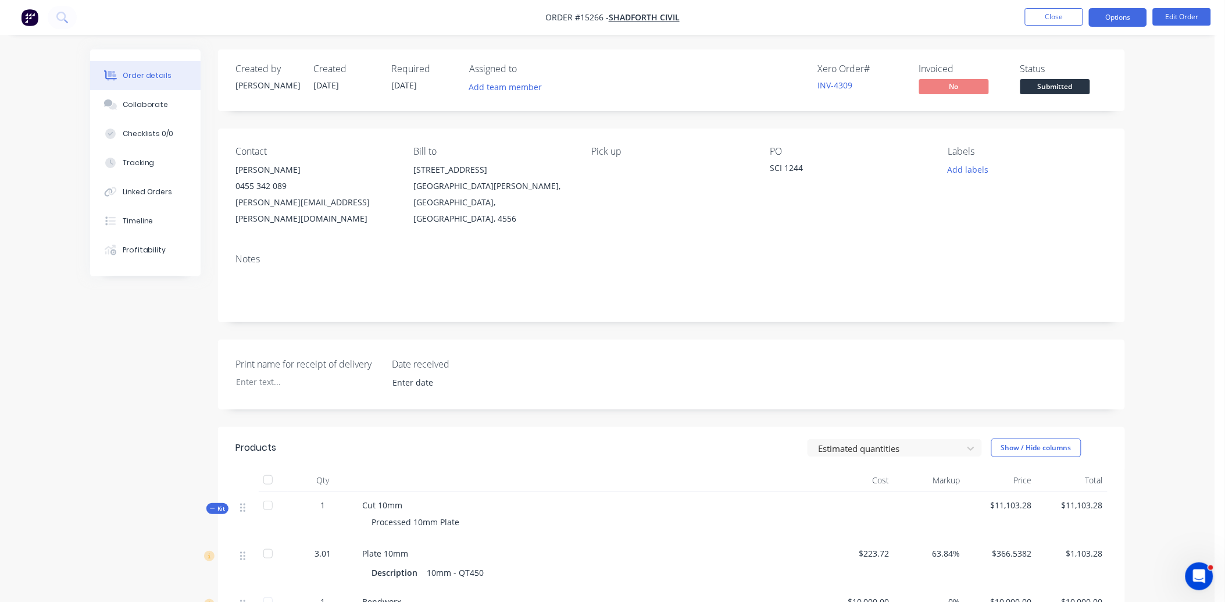
click at [1112, 12] on button "Options" at bounding box center [1118, 17] width 58 height 19
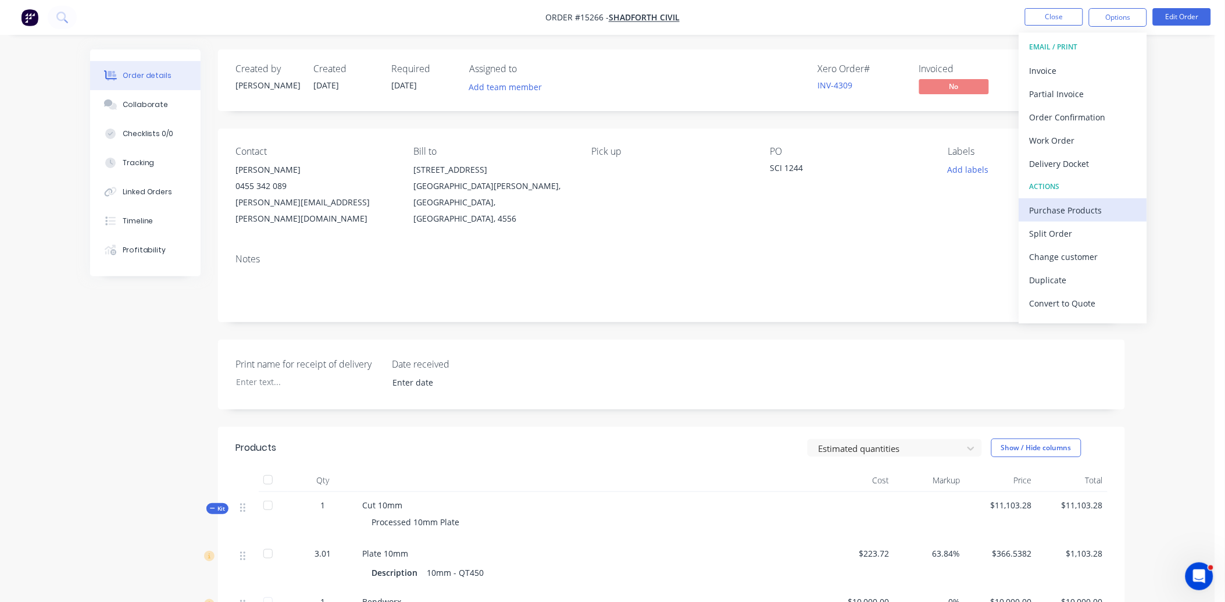
click at [1086, 215] on div "Purchase Products" at bounding box center [1083, 210] width 107 height 17
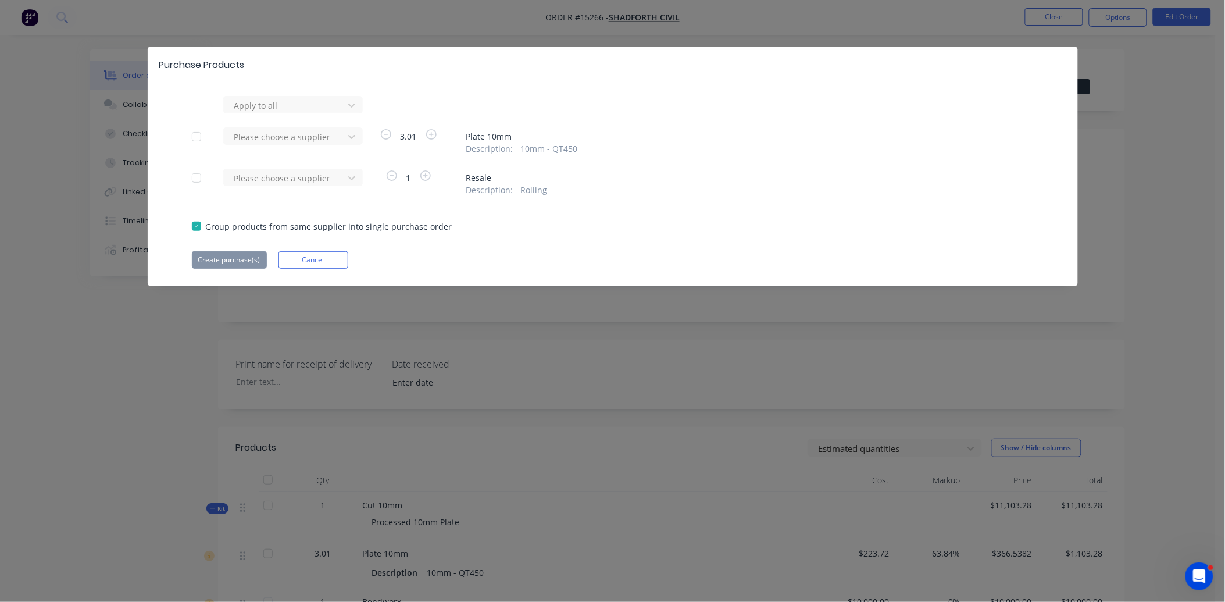
click at [196, 227] on div at bounding box center [196, 226] width 23 height 23
click at [266, 106] on div at bounding box center [285, 105] width 105 height 15
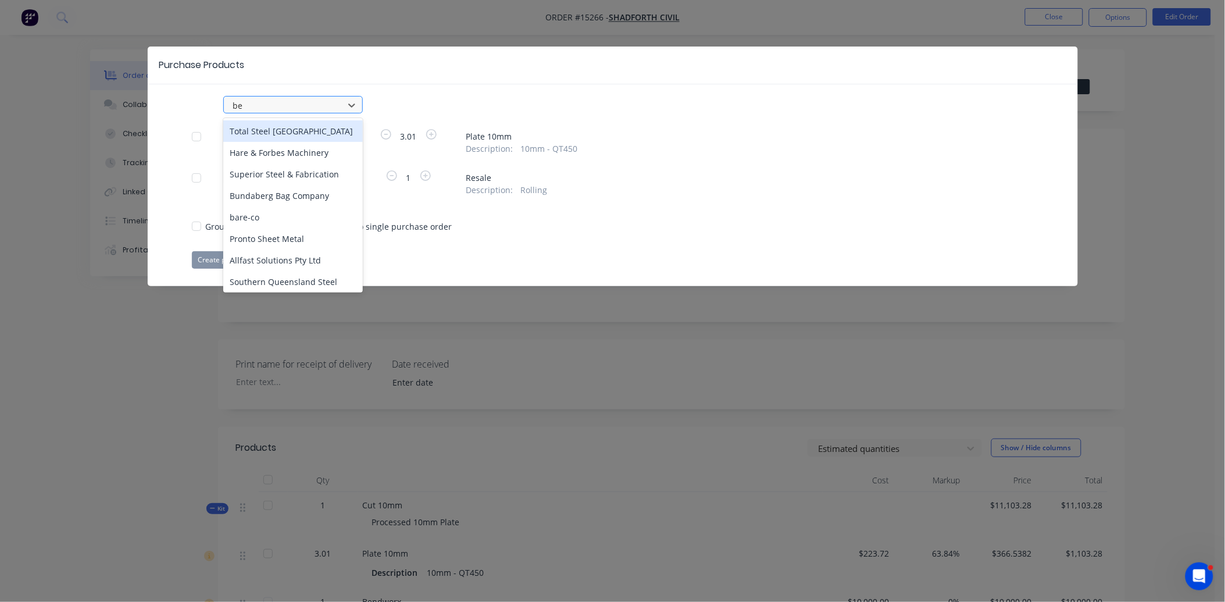
type input "ben"
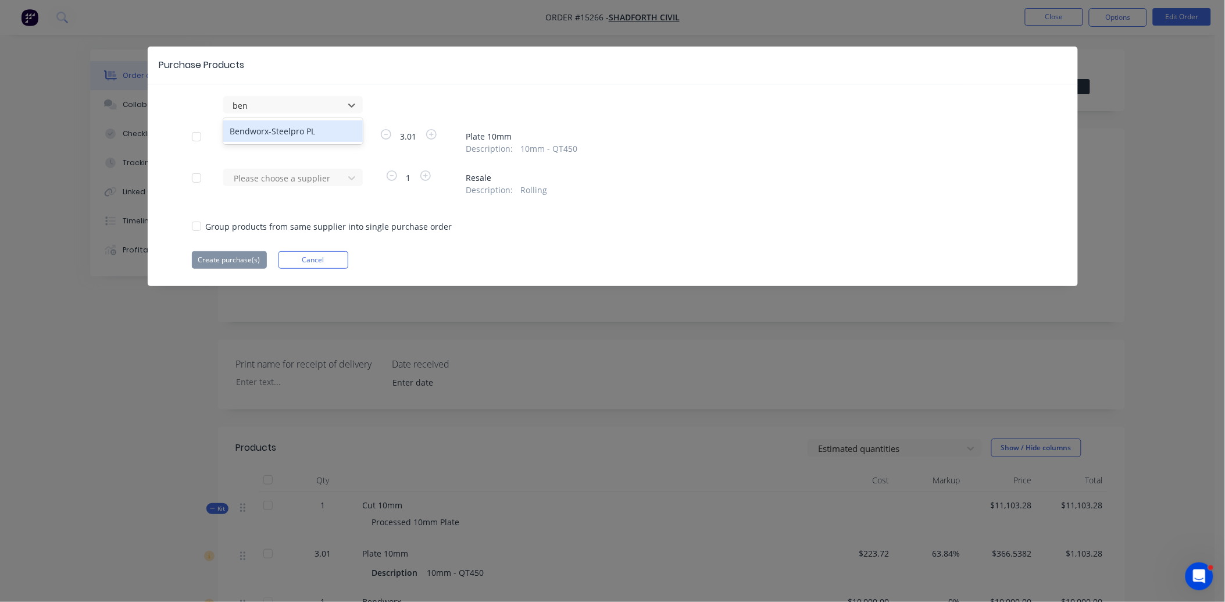
click at [271, 129] on div "Bendworx-Steelpro PL" at bounding box center [293, 131] width 140 height 22
click at [198, 134] on div at bounding box center [196, 136] width 23 height 23
click at [234, 262] on button "Create purchase(s)" at bounding box center [229, 259] width 75 height 17
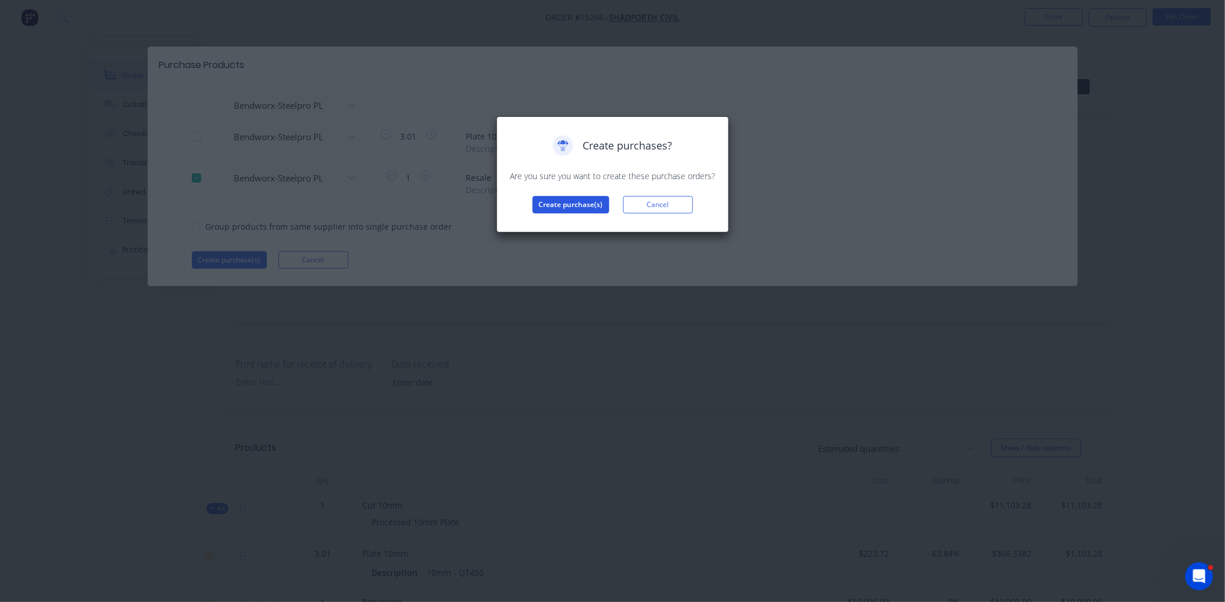
click at [544, 204] on button "Create purchase(s)" at bounding box center [571, 204] width 77 height 17
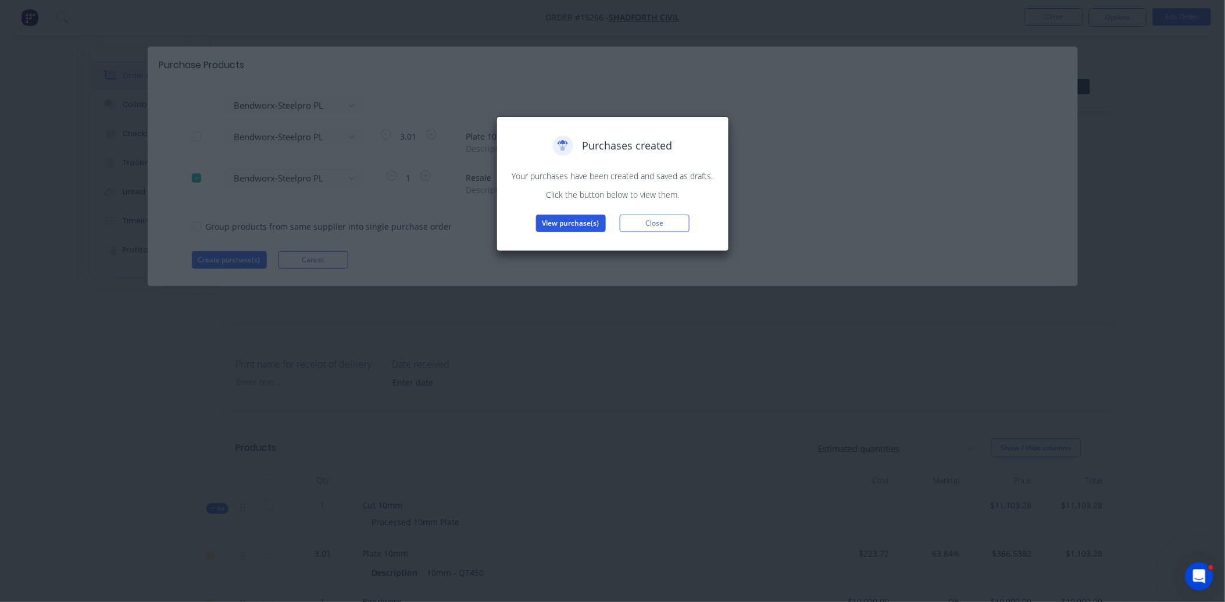
click at [569, 222] on button "View purchase(s)" at bounding box center [571, 223] width 70 height 17
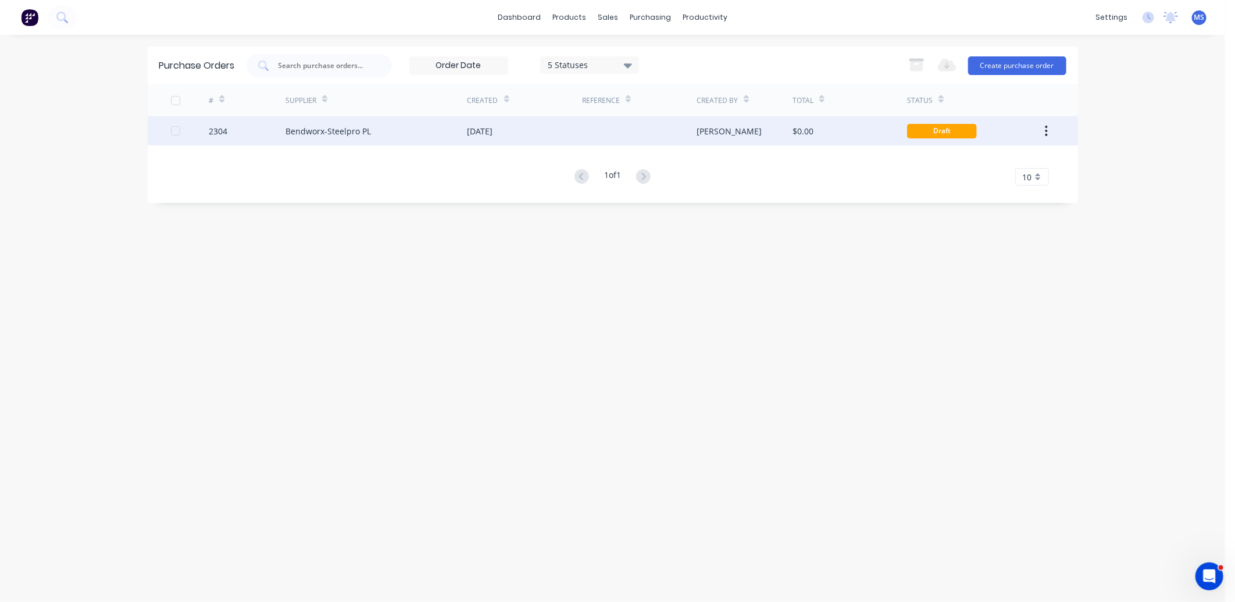
click at [484, 133] on div "[DATE]" at bounding box center [481, 131] width 26 height 12
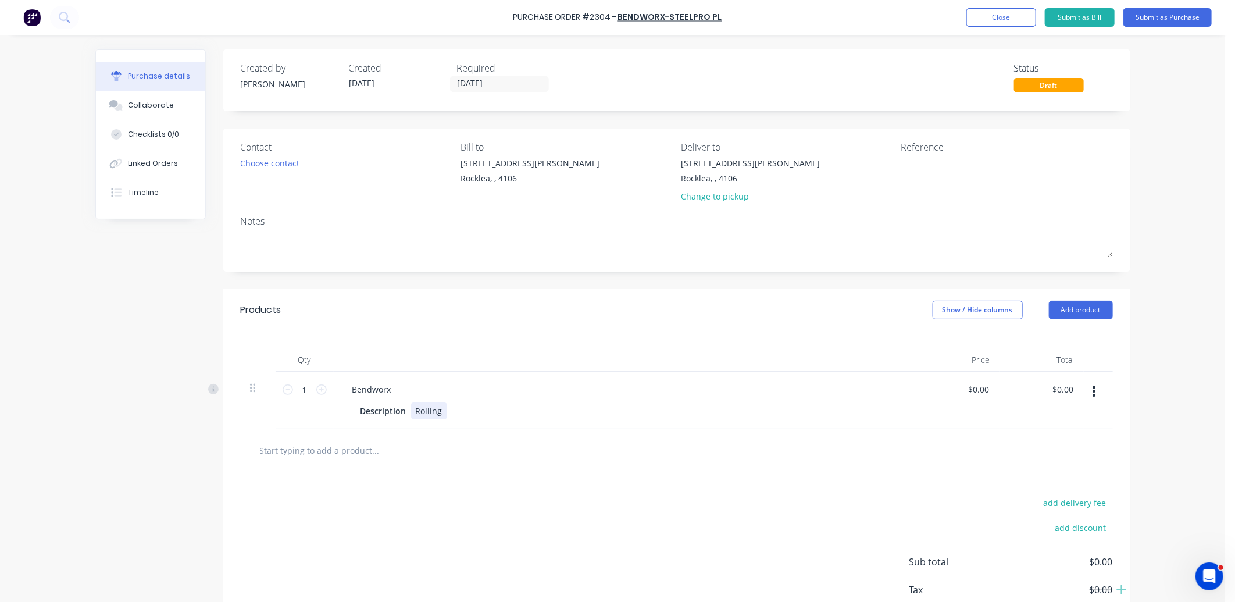
click at [440, 409] on div "Description Rolling" at bounding box center [622, 410] width 533 height 17
drag, startPoint x: 438, startPoint y: 407, endPoint x: 401, endPoint y: 412, distance: 36.9
click at [402, 412] on div "Description Rolling" at bounding box center [622, 410] width 533 height 17
paste div
click at [505, 412] on div "Roll 10mm G450 Skin 1100x2000 as pertemplate - Bendworx" at bounding box center [532, 410] width 243 height 17
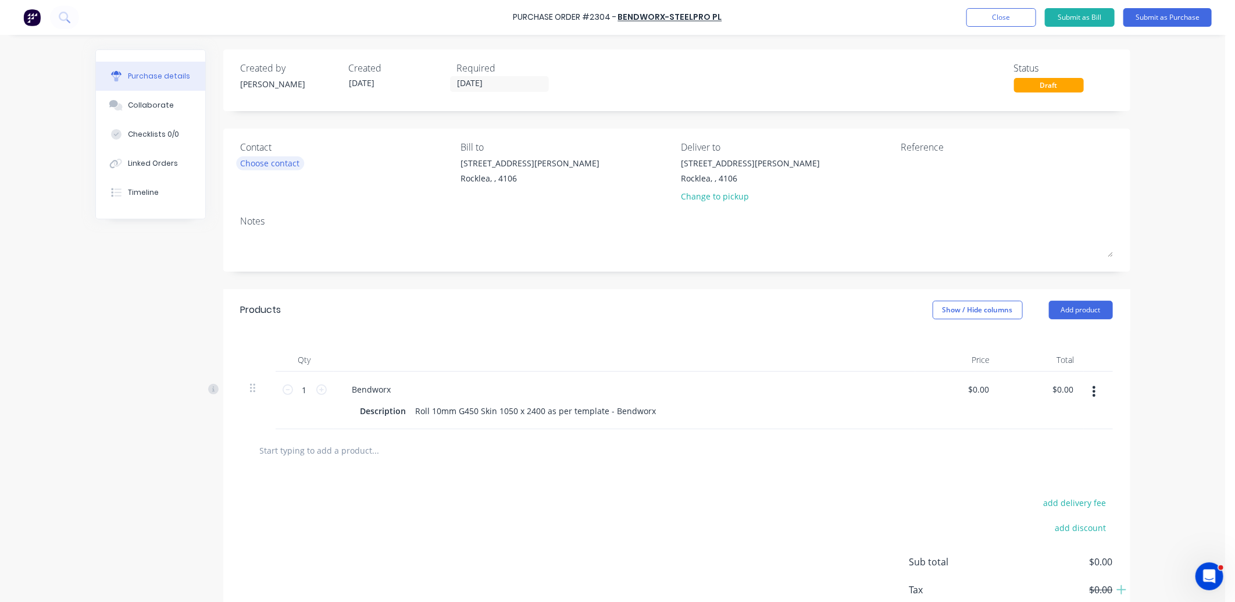
click at [276, 165] on div "Choose contact" at bounding box center [270, 163] width 59 height 12
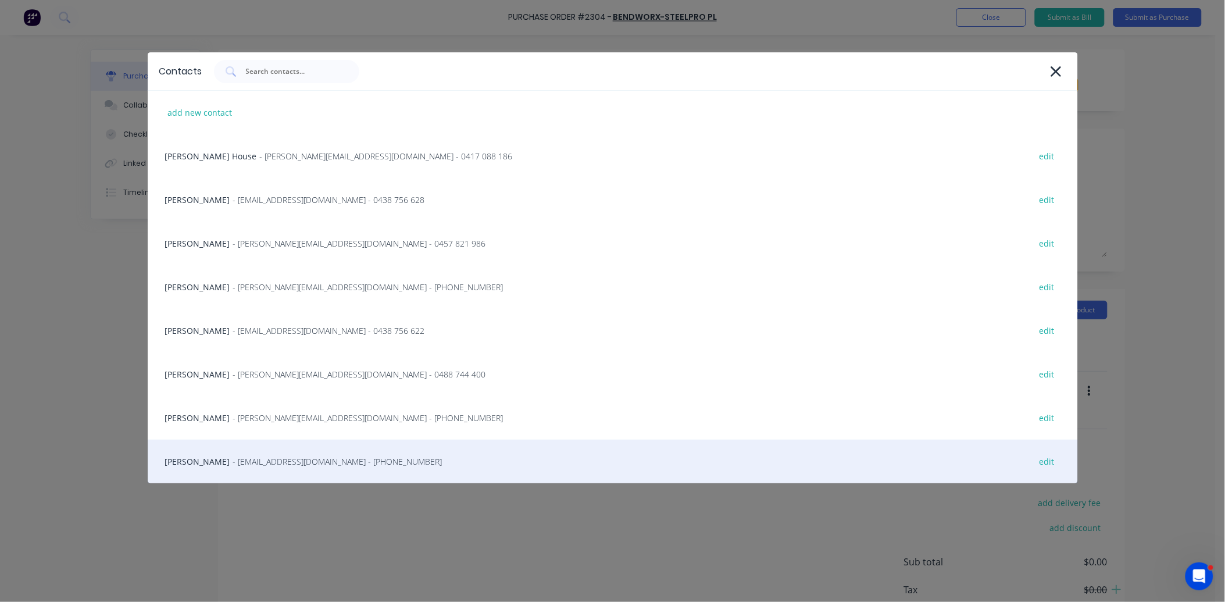
click at [256, 462] on span "- [EMAIL_ADDRESS][DOMAIN_NAME] - [PHONE_NUMBER]" at bounding box center [337, 461] width 209 height 12
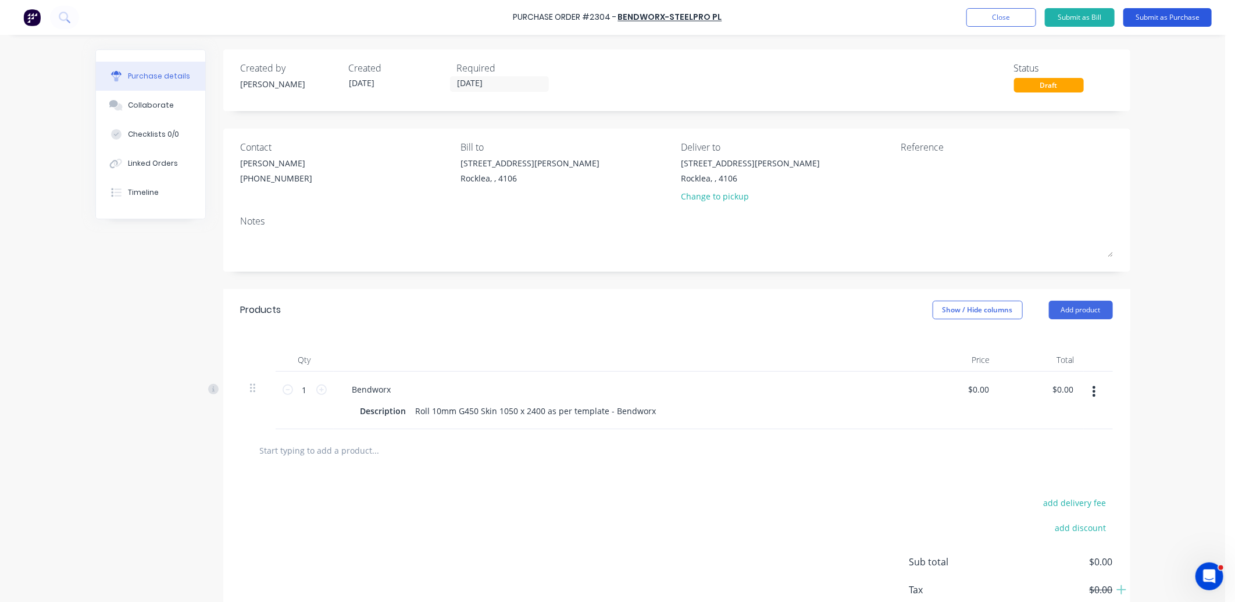
click at [1176, 21] on button "Submit as Purchase" at bounding box center [1168, 17] width 88 height 19
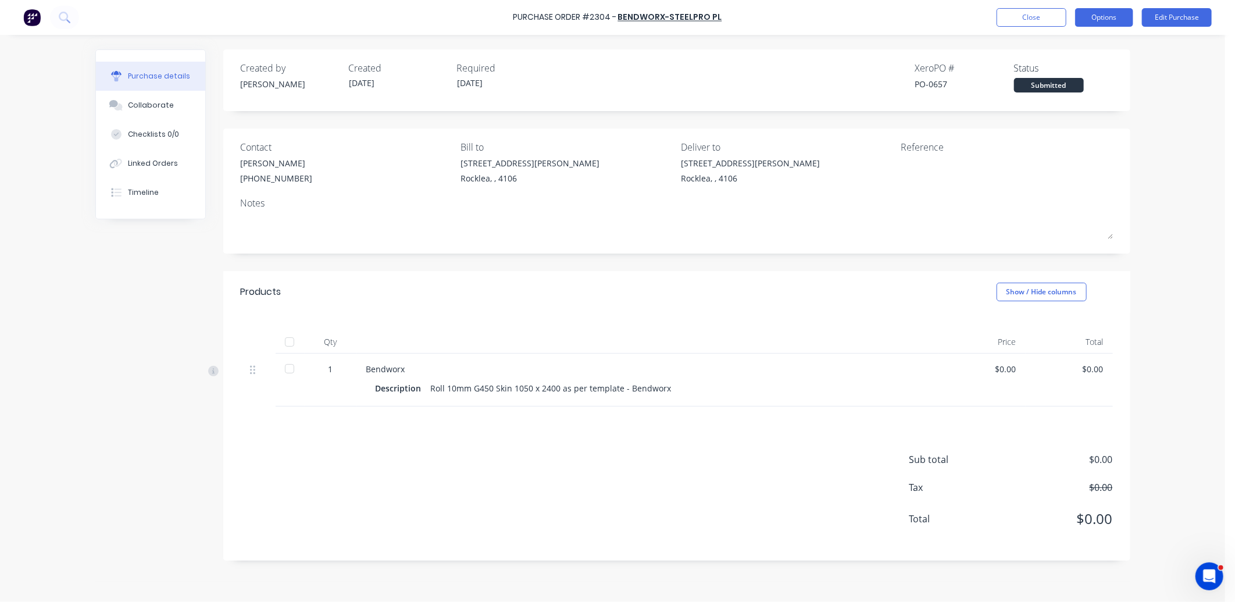
click at [1113, 23] on button "Options" at bounding box center [1104, 17] width 58 height 19
click at [1081, 52] on div "Print / Email" at bounding box center [1079, 47] width 90 height 17
click at [1084, 77] on div "With pricing" at bounding box center [1079, 70] width 90 height 17
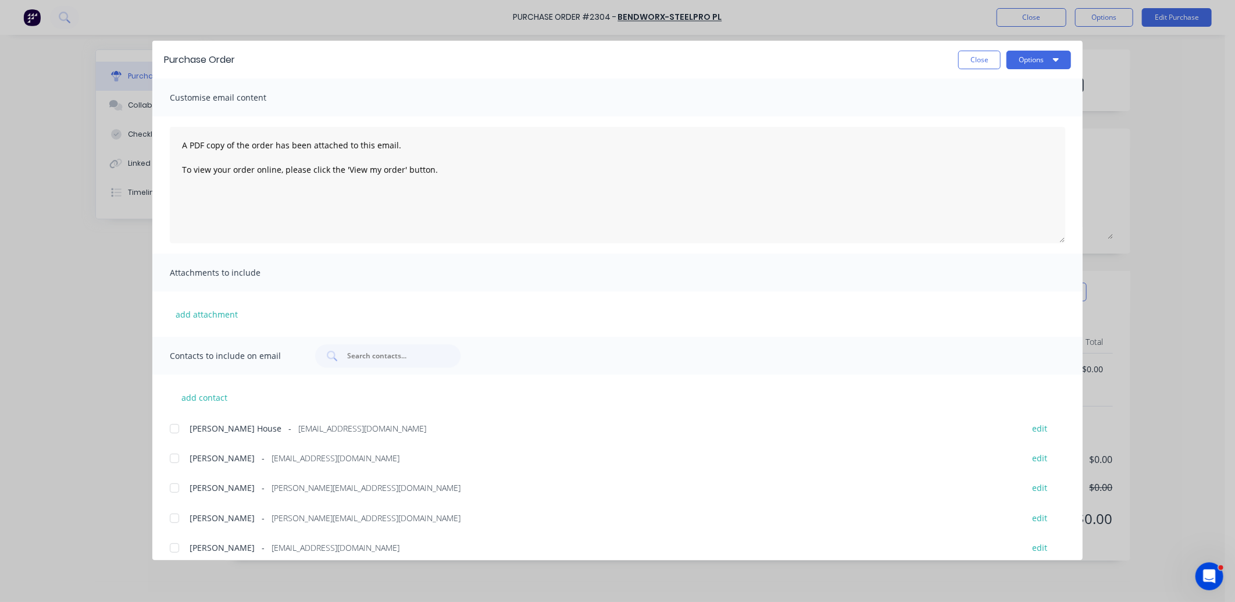
click at [178, 549] on div at bounding box center [174, 547] width 23 height 23
click at [177, 523] on div at bounding box center [174, 518] width 23 height 23
click at [1048, 59] on button "Options" at bounding box center [1039, 60] width 65 height 19
click at [1031, 123] on button "Print" at bounding box center [1016, 112] width 111 height 23
click at [1035, 63] on button "Options" at bounding box center [1039, 60] width 65 height 19
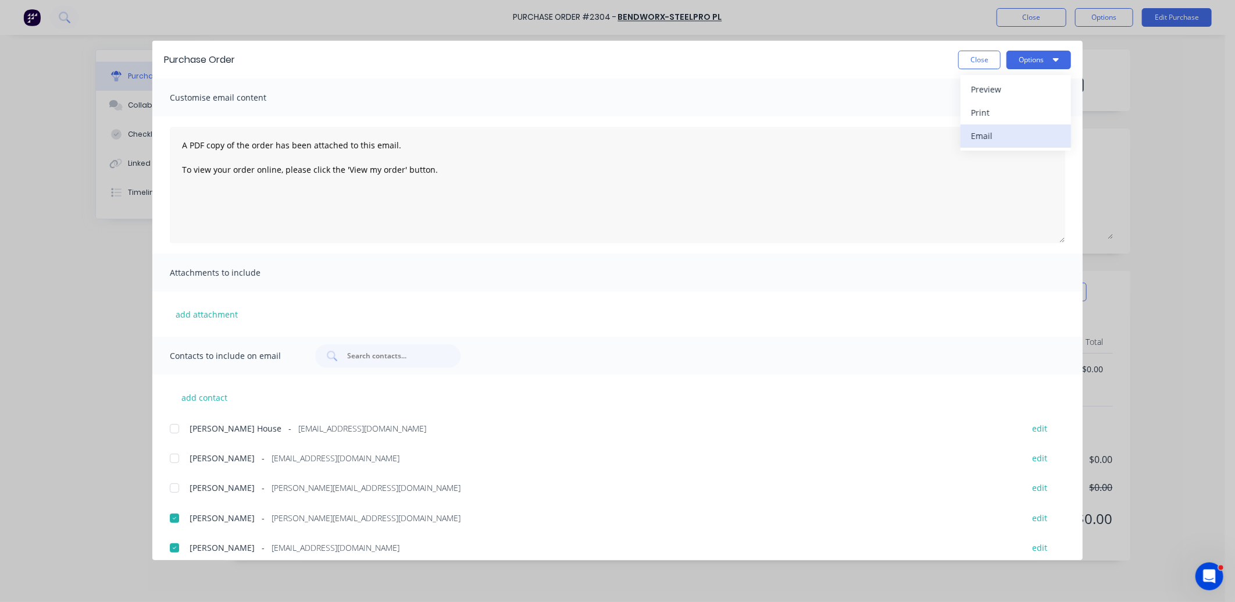
click at [1016, 134] on div "Email" at bounding box center [1016, 135] width 90 height 17
click at [986, 70] on div "Purchase Order Close Options" at bounding box center [617, 60] width 931 height 38
drag, startPoint x: 980, startPoint y: 59, endPoint x: 1009, endPoint y: 44, distance: 32.0
click at [981, 60] on button "Close" at bounding box center [980, 60] width 42 height 19
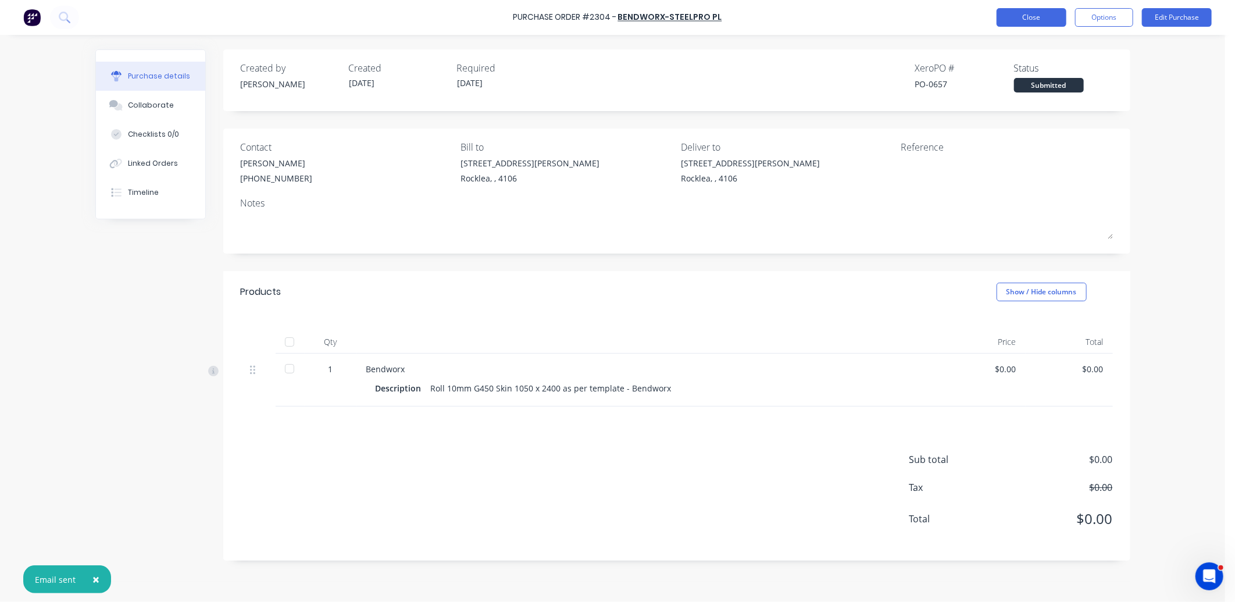
click at [1024, 20] on button "Close" at bounding box center [1032, 17] width 70 height 19
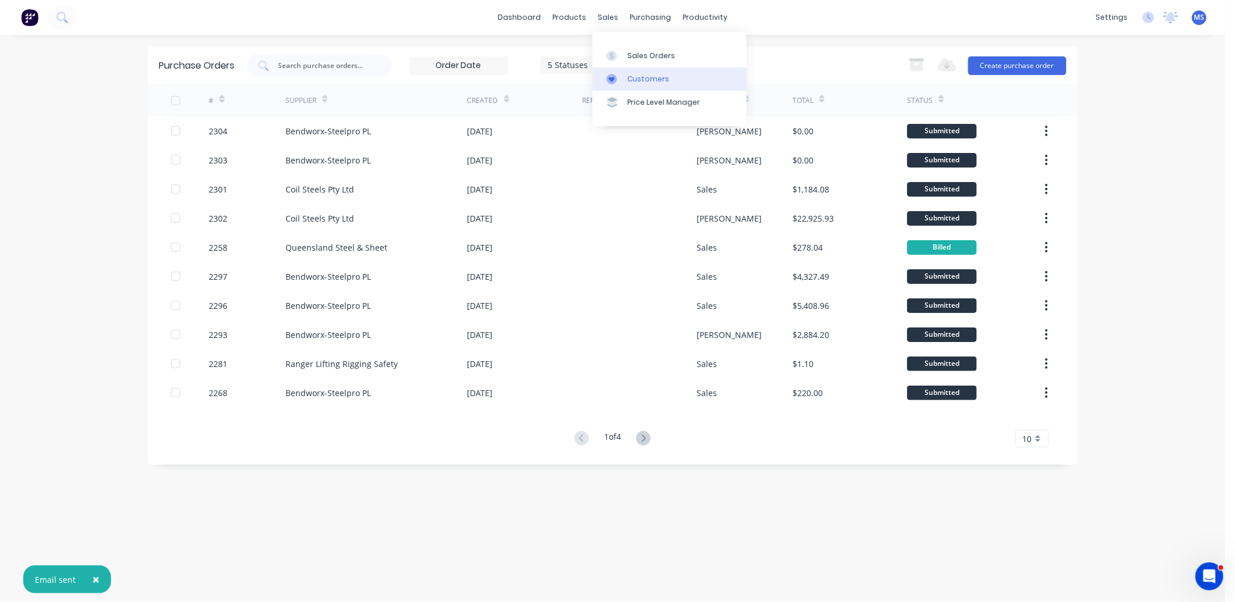
click at [648, 77] on div "Customers" at bounding box center [649, 79] width 42 height 10
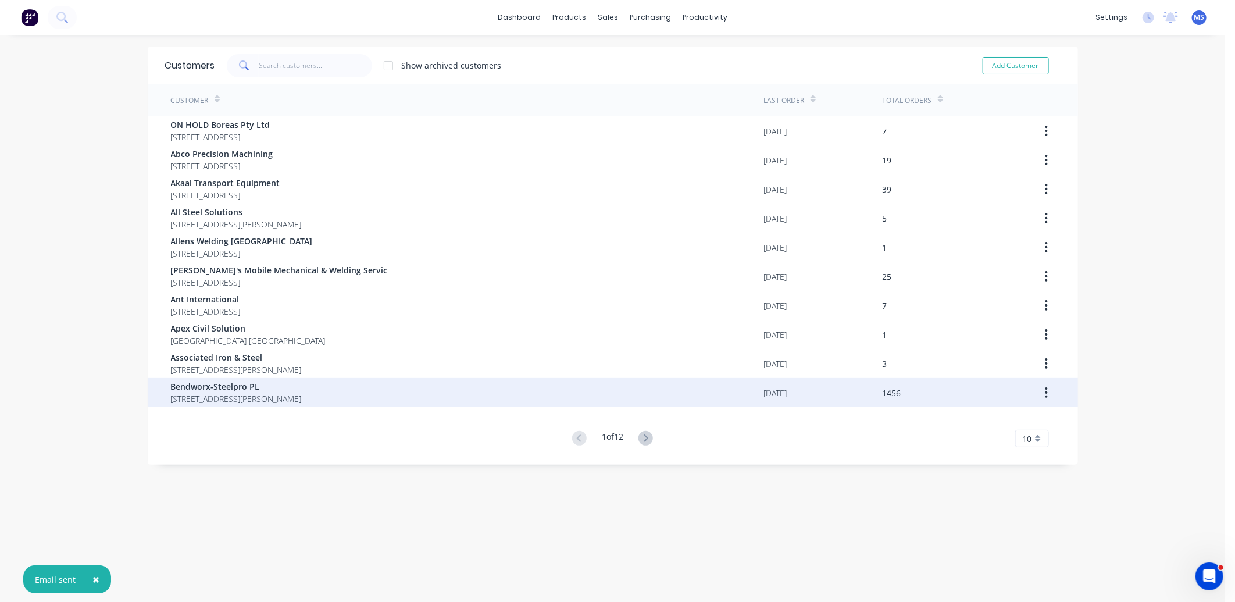
click at [536, 389] on div "Bendworx-Steelpro PL [STREET_ADDRESS][PERSON_NAME]" at bounding box center [467, 392] width 593 height 29
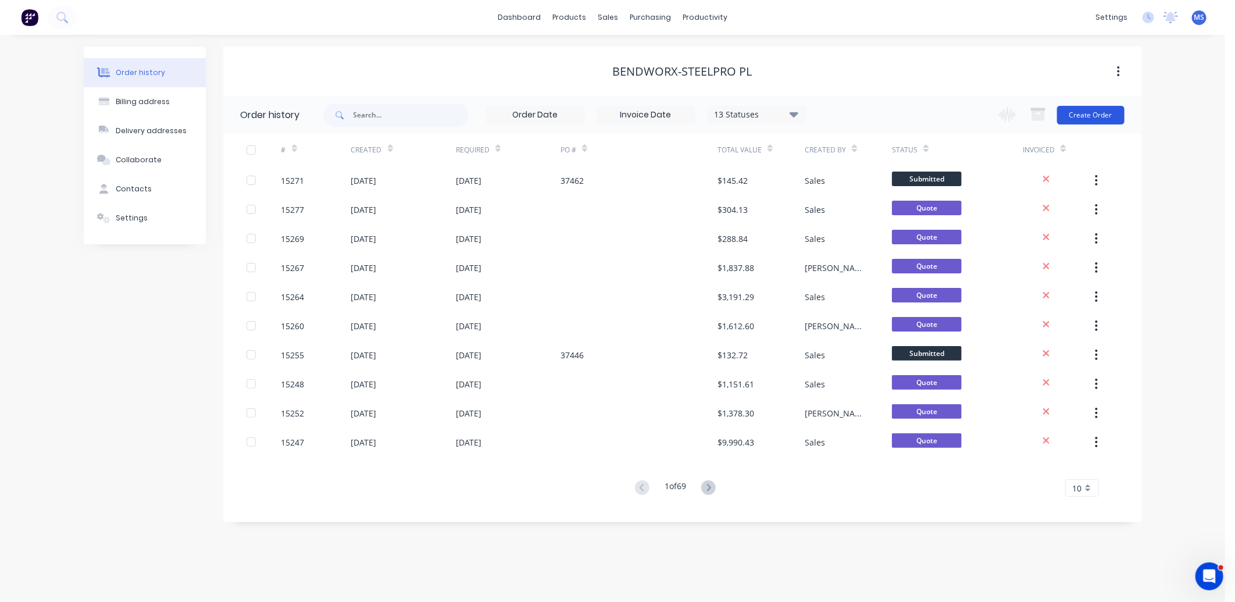
click at [1107, 116] on button "Create Order" at bounding box center [1090, 115] width 67 height 19
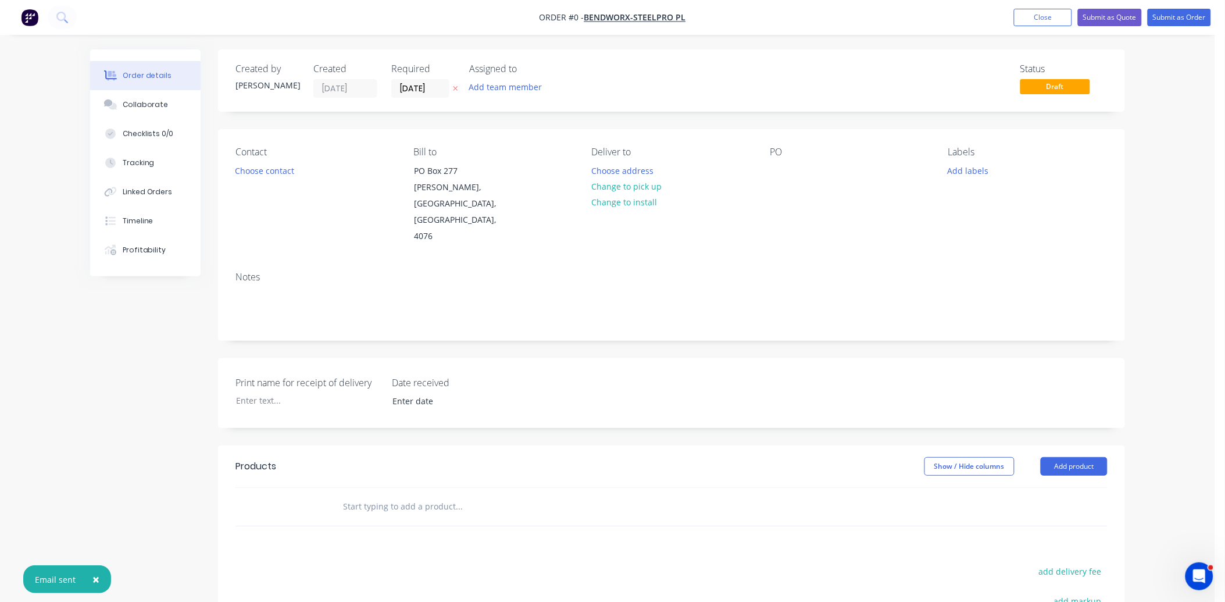
click at [379, 495] on input "text" at bounding box center [459, 506] width 233 height 23
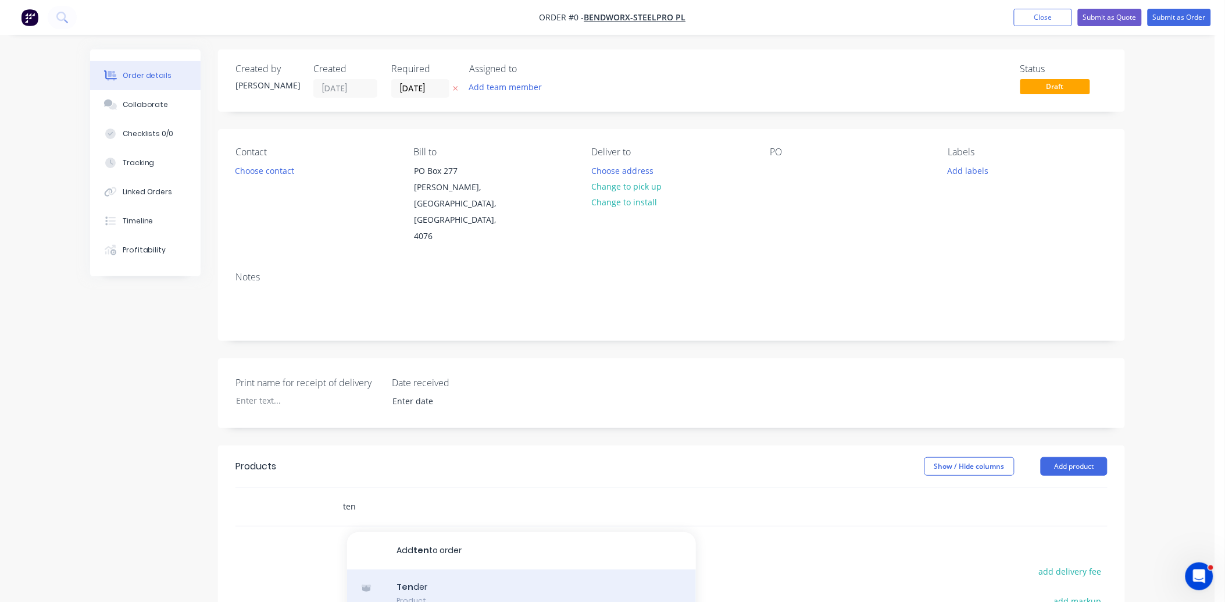
type input "ten"
click at [469, 569] on div "Ten der Product" at bounding box center [521, 593] width 349 height 49
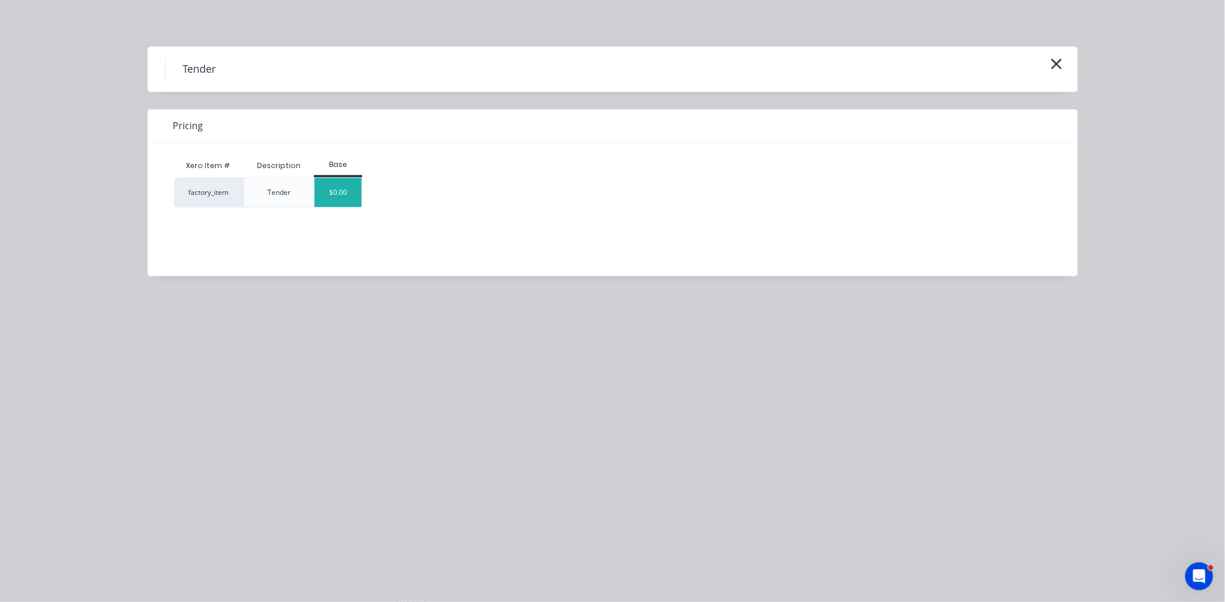
click at [347, 187] on div "$0.00" at bounding box center [338, 192] width 47 height 29
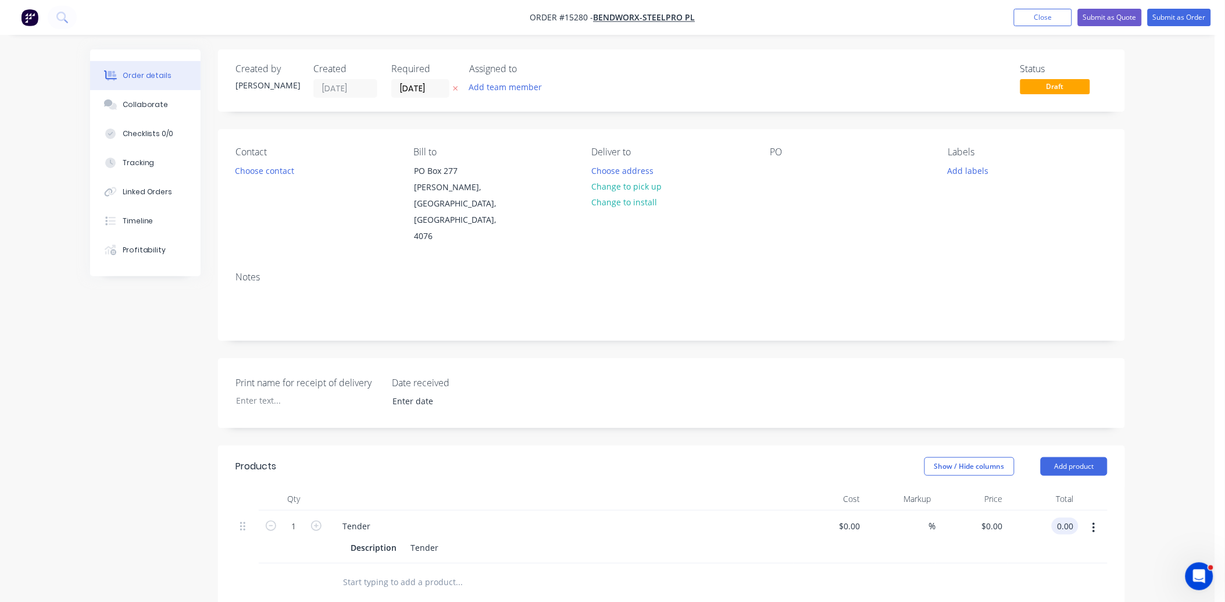
click at [1063, 518] on input "0.00" at bounding box center [1068, 526] width 22 height 17
type input "7800"
type input "$7,800.00"
click at [273, 173] on button "Choose contact" at bounding box center [265, 170] width 72 height 16
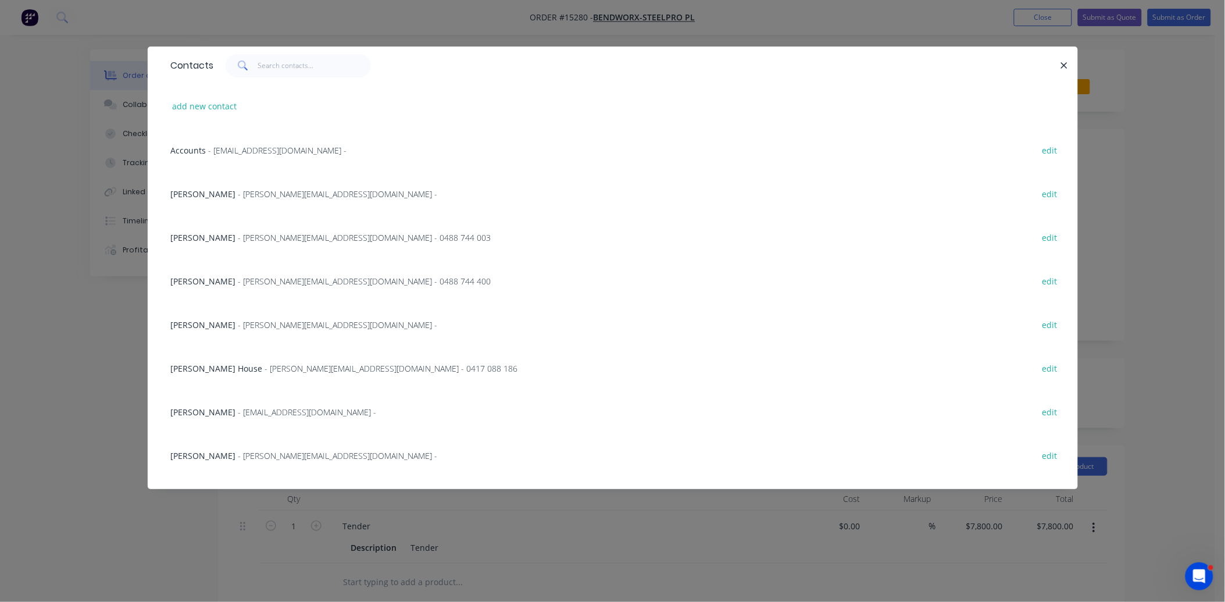
drag, startPoint x: 211, startPoint y: 409, endPoint x: 231, endPoint y: 408, distance: 20.4
click at [211, 411] on div "[PERSON_NAME] - [PERSON_NAME][EMAIL_ADDRESS][DOMAIN_NAME] -" at bounding box center [274, 412] width 206 height 12
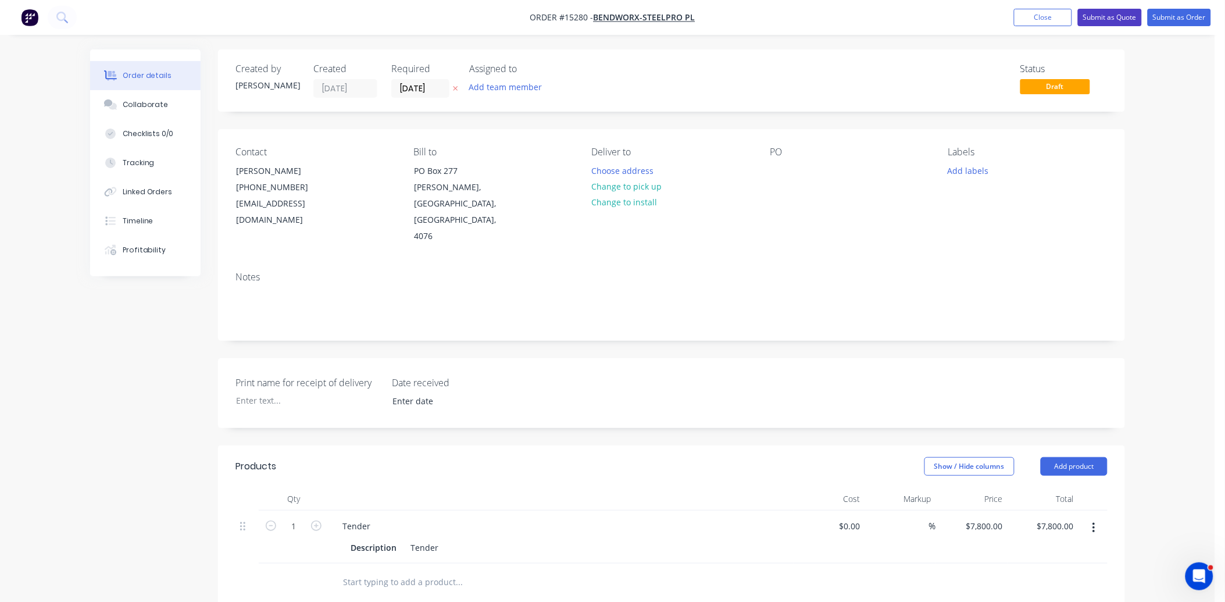
click at [1098, 12] on button "Submit as Quote" at bounding box center [1110, 17] width 64 height 17
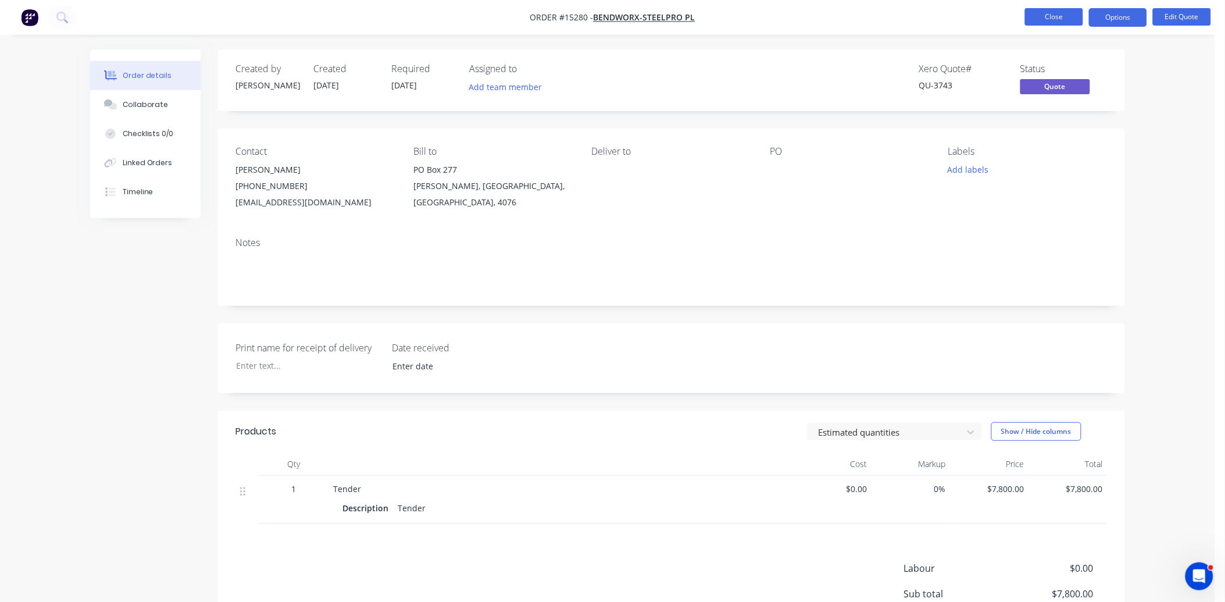
click at [1057, 16] on button "Close" at bounding box center [1054, 16] width 58 height 17
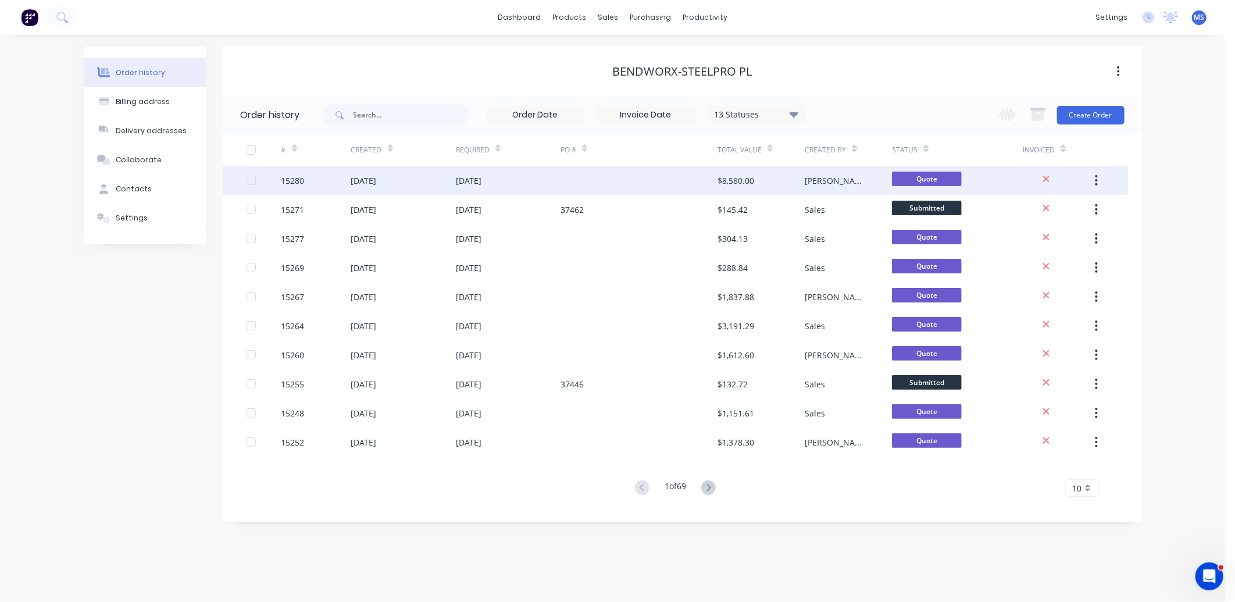
click at [526, 189] on div "[DATE]" at bounding box center [508, 180] width 105 height 29
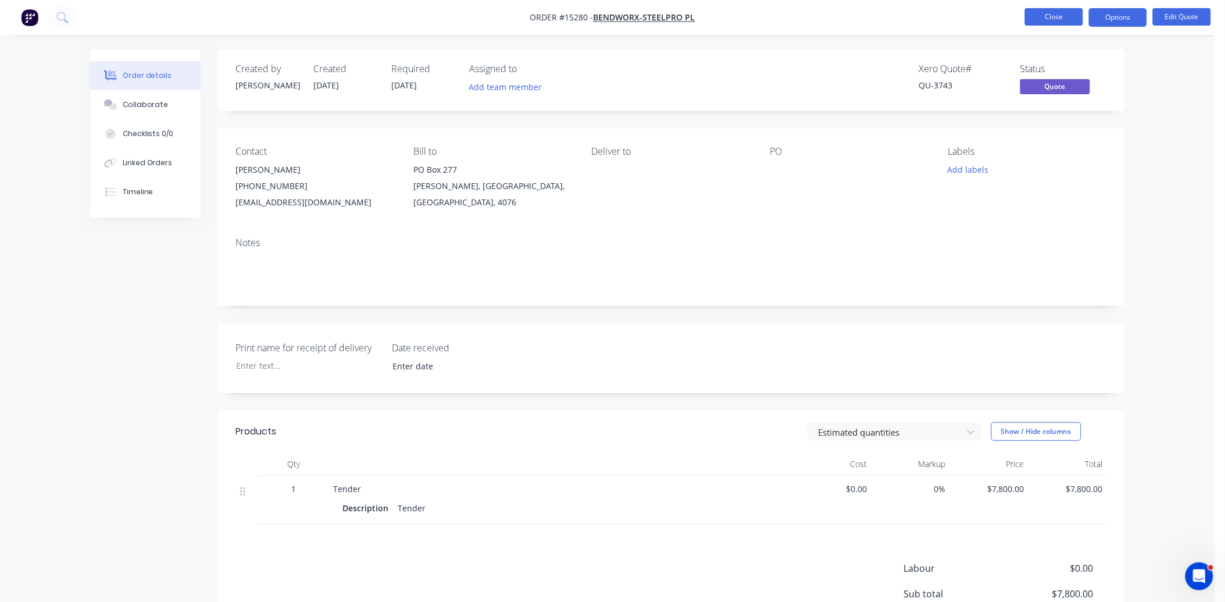
click at [1079, 15] on button "Close" at bounding box center [1054, 16] width 58 height 17
